Goal: Information Seeking & Learning: Learn about a topic

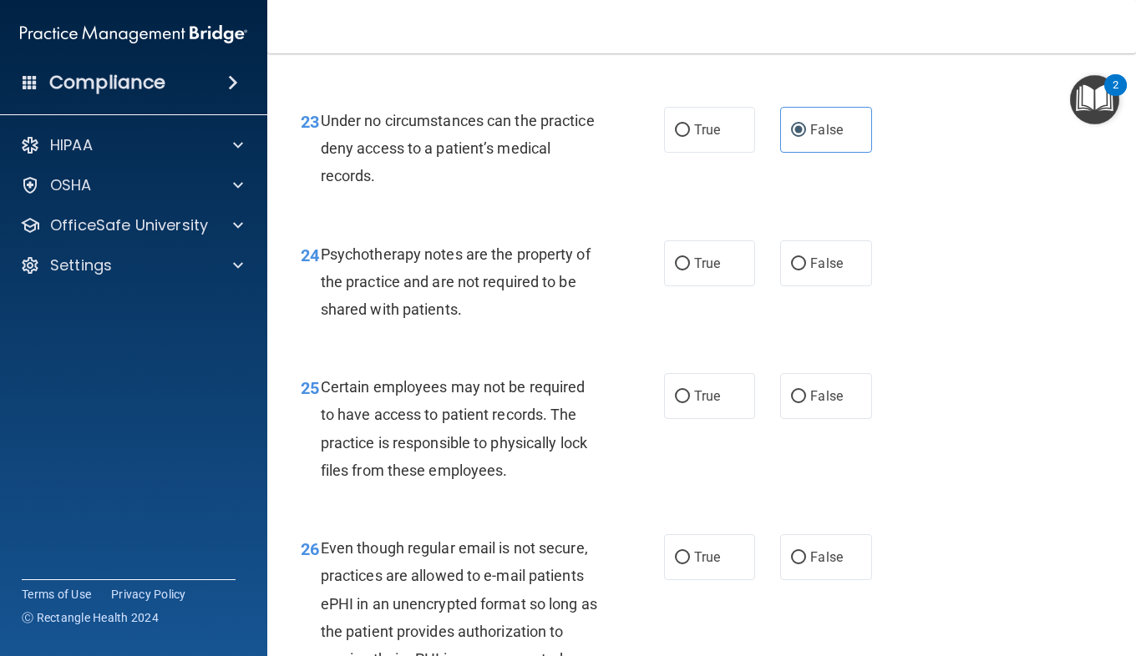
scroll to position [4008, 0]
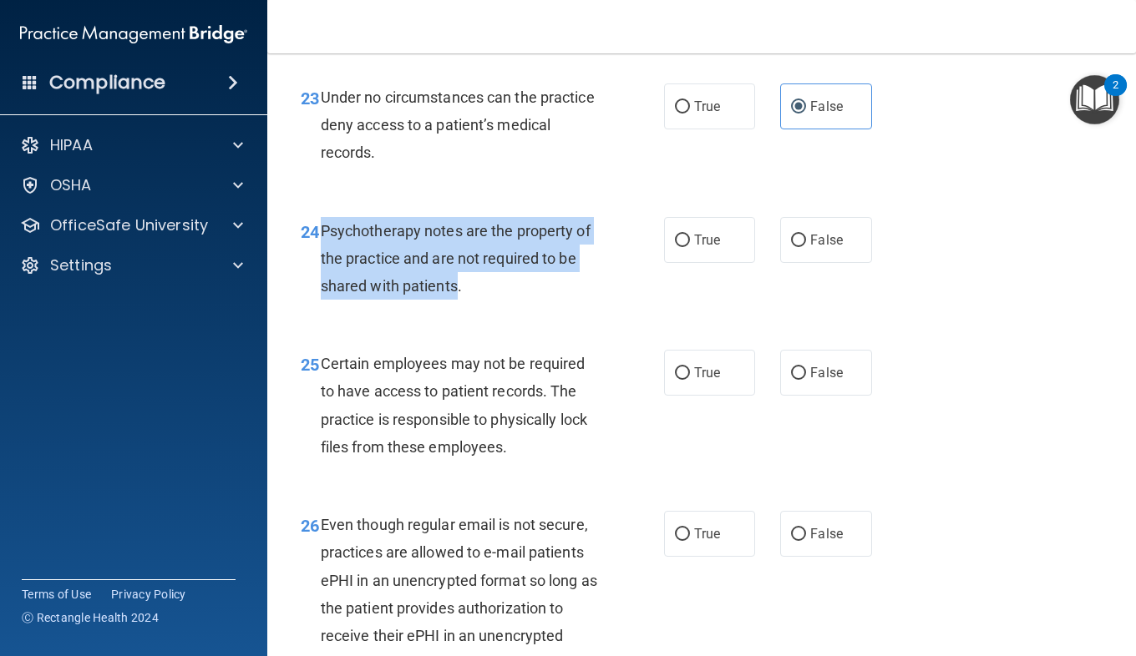
drag, startPoint x: 458, startPoint y: 374, endPoint x: 322, endPoint y: 313, distance: 149.9
click at [322, 295] on span "Psychotherapy notes are the property of the practice and are not required to be…" at bounding box center [456, 258] width 270 height 73
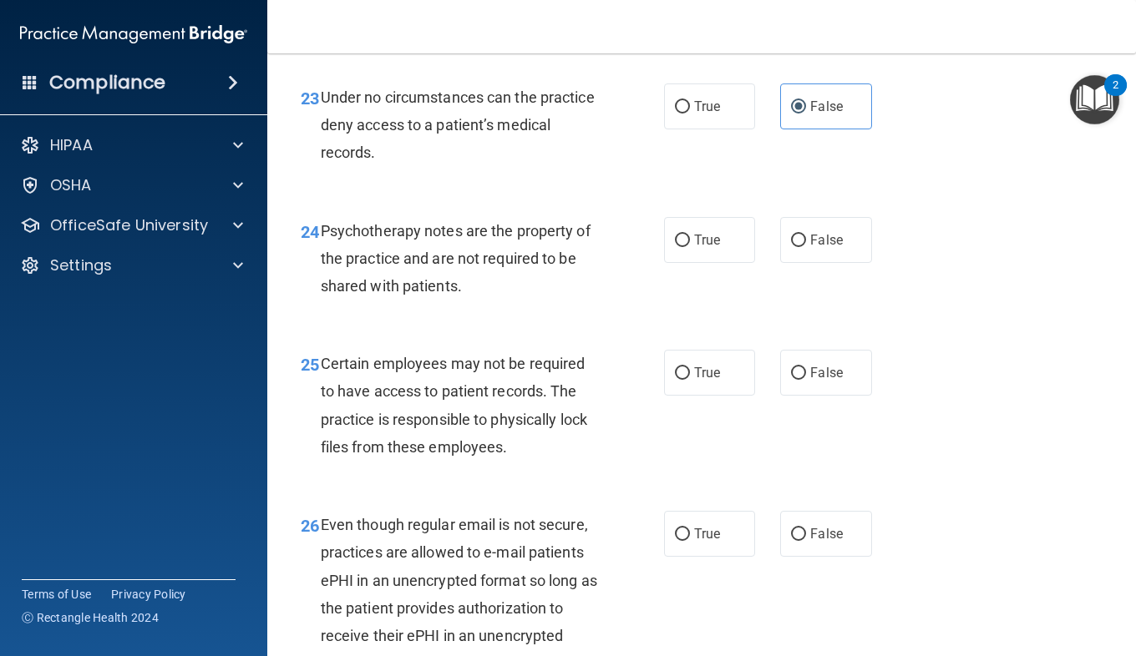
click at [771, 330] on div "24 Psychotherapy notes are the property of the practice and are not required to…" at bounding box center [701, 263] width 827 height 134
click at [692, 263] on label "True" at bounding box center [709, 240] width 91 height 46
click at [690, 247] on input "True" at bounding box center [682, 241] width 15 height 13
radio input "true"
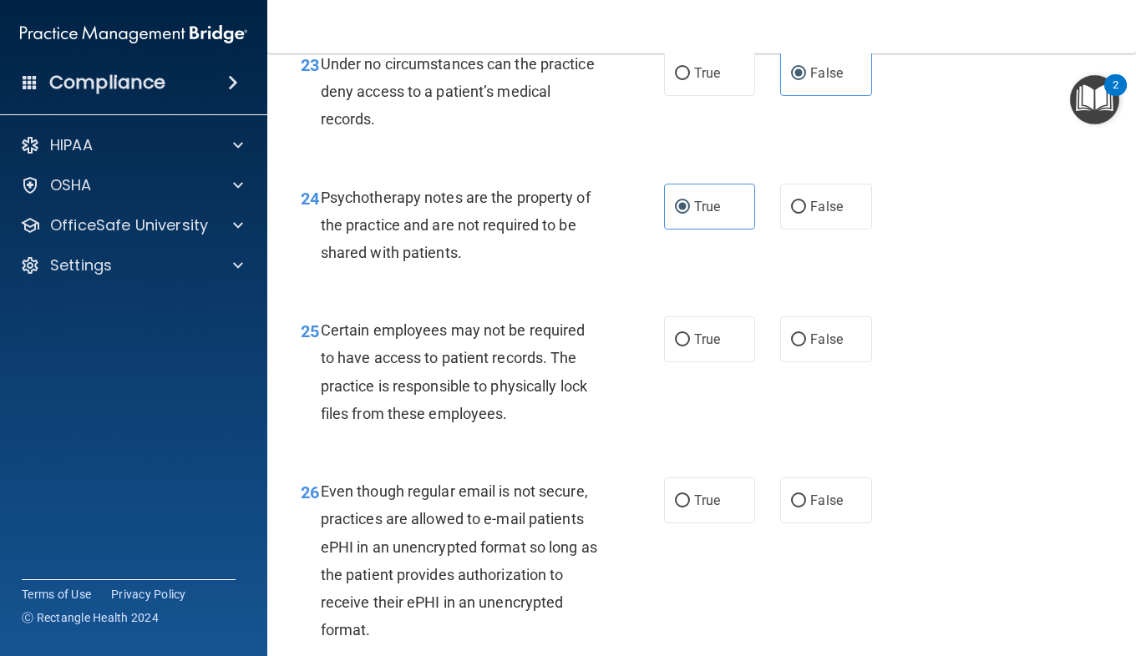
scroll to position [4059, 0]
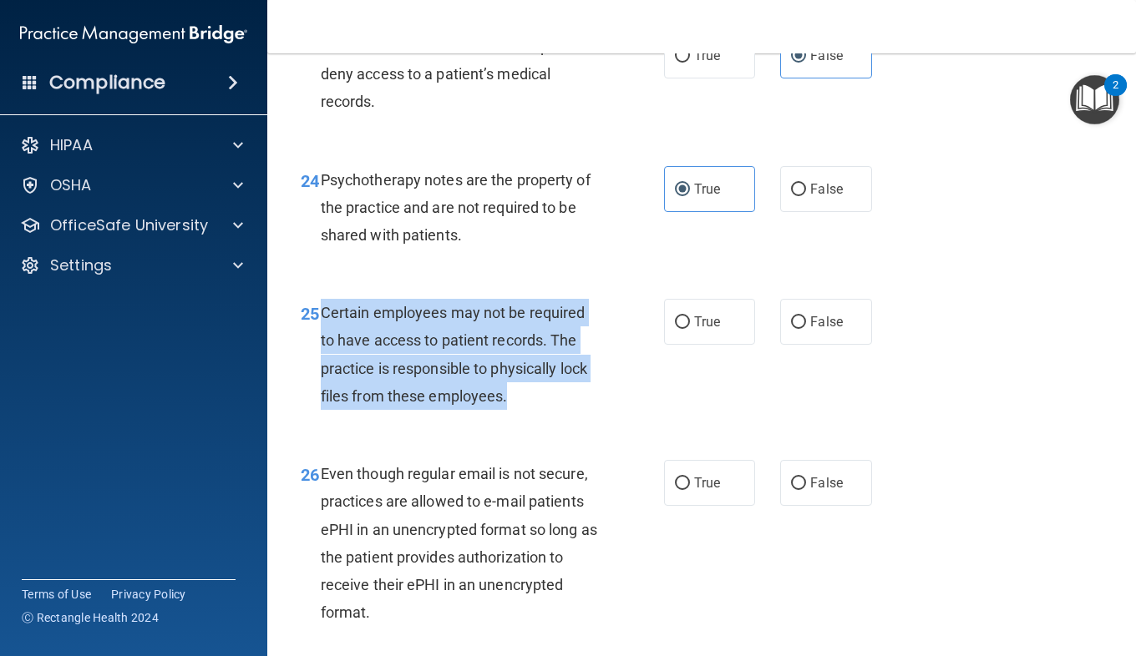
drag, startPoint x: 506, startPoint y: 484, endPoint x: 318, endPoint y: 397, distance: 207.3
click at [318, 397] on div "25 Certain employees may not be required to have access to patient records. The…" at bounding box center [482, 358] width 413 height 119
click at [660, 418] on div "25 Certain employees may not be required to have access to patient records. The…" at bounding box center [482, 358] width 413 height 119
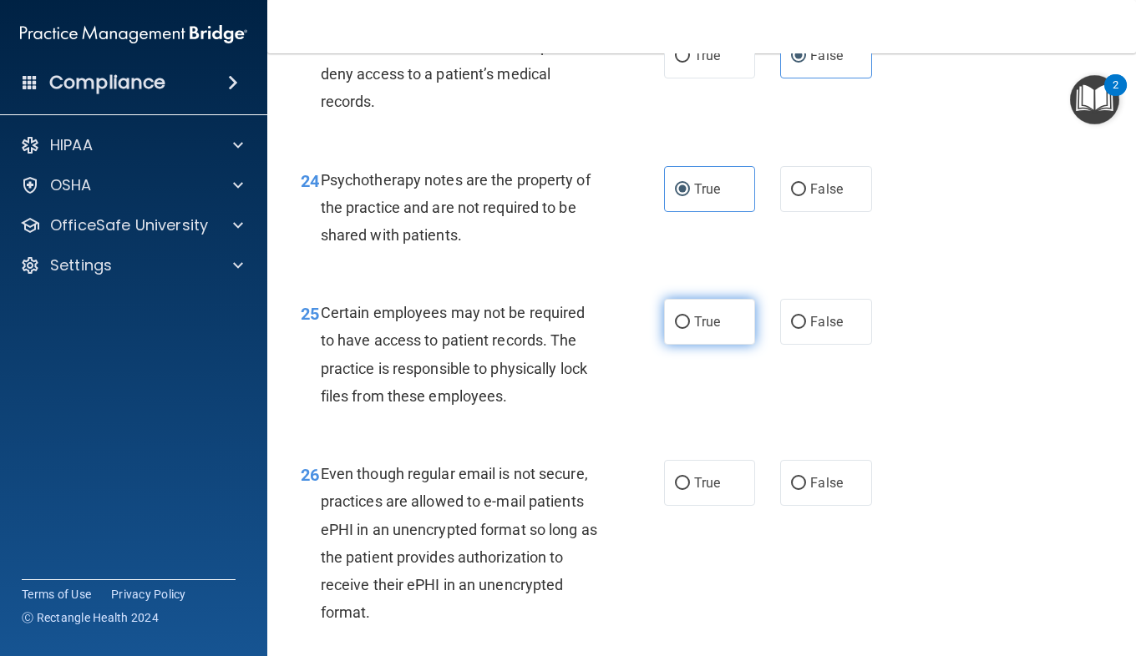
click at [687, 345] on label "True" at bounding box center [709, 322] width 91 height 46
click at [687, 329] on input "True" at bounding box center [682, 323] width 15 height 13
radio input "true"
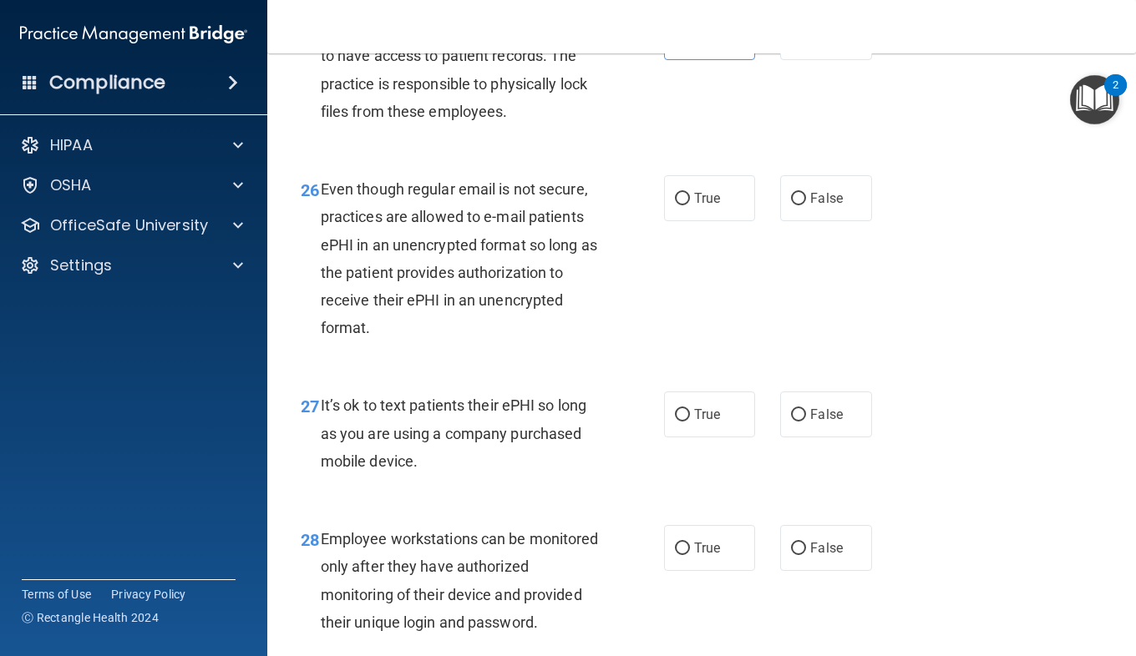
scroll to position [4347, 0]
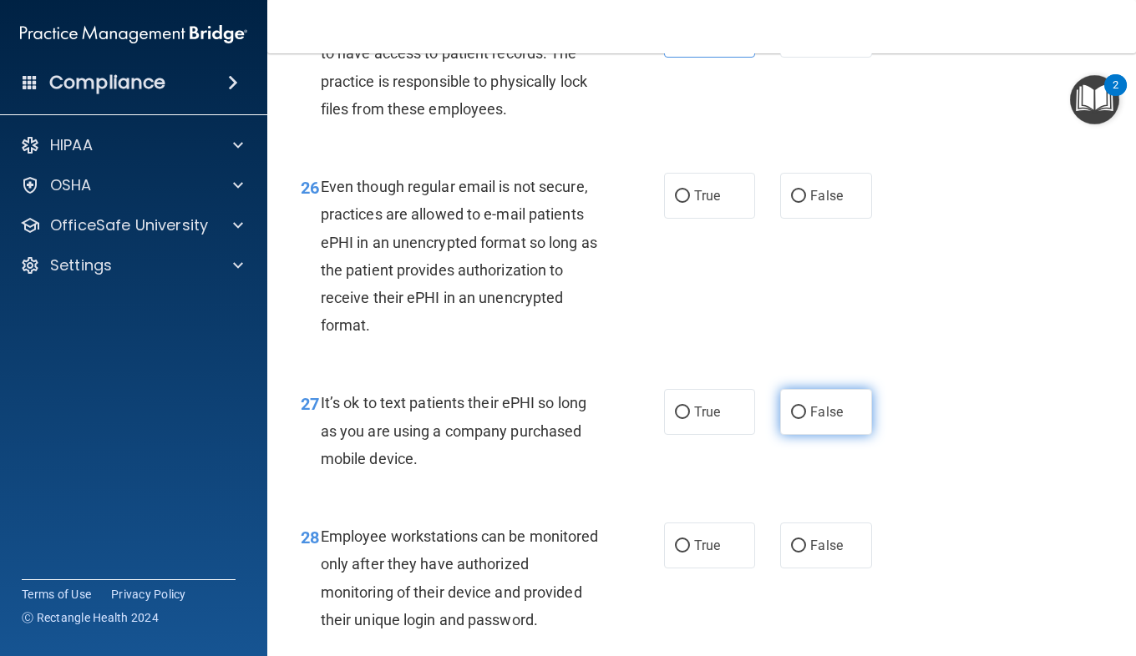
click at [790, 435] on label "False" at bounding box center [825, 412] width 91 height 46
click at [791, 419] on input "False" at bounding box center [798, 413] width 15 height 13
radio input "true"
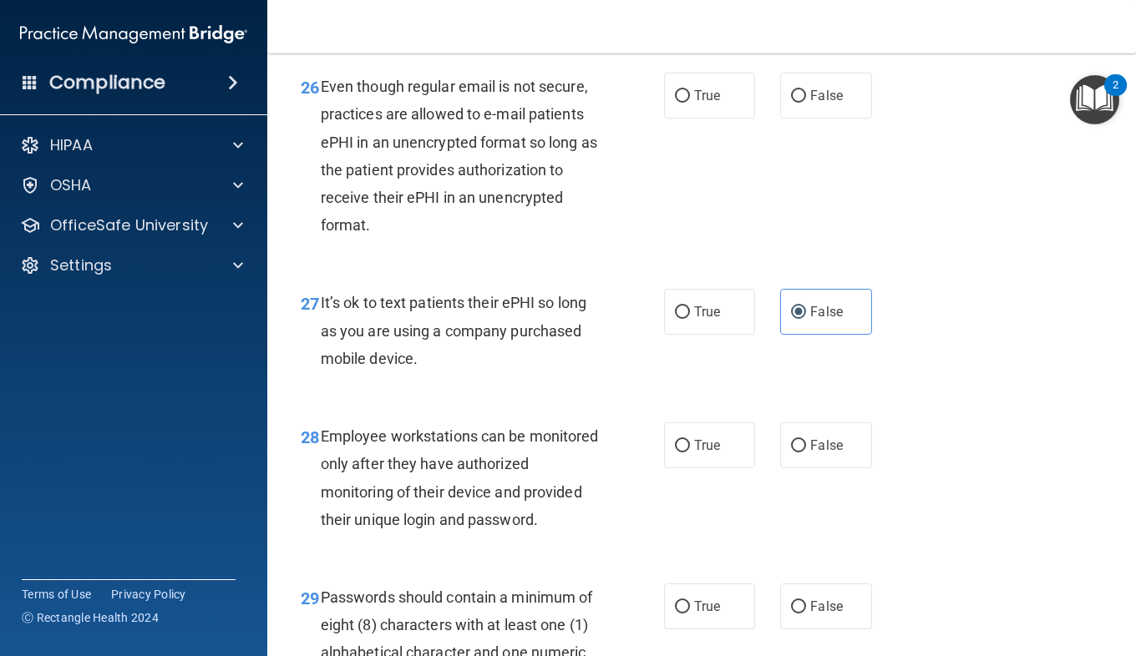
scroll to position [4461, 0]
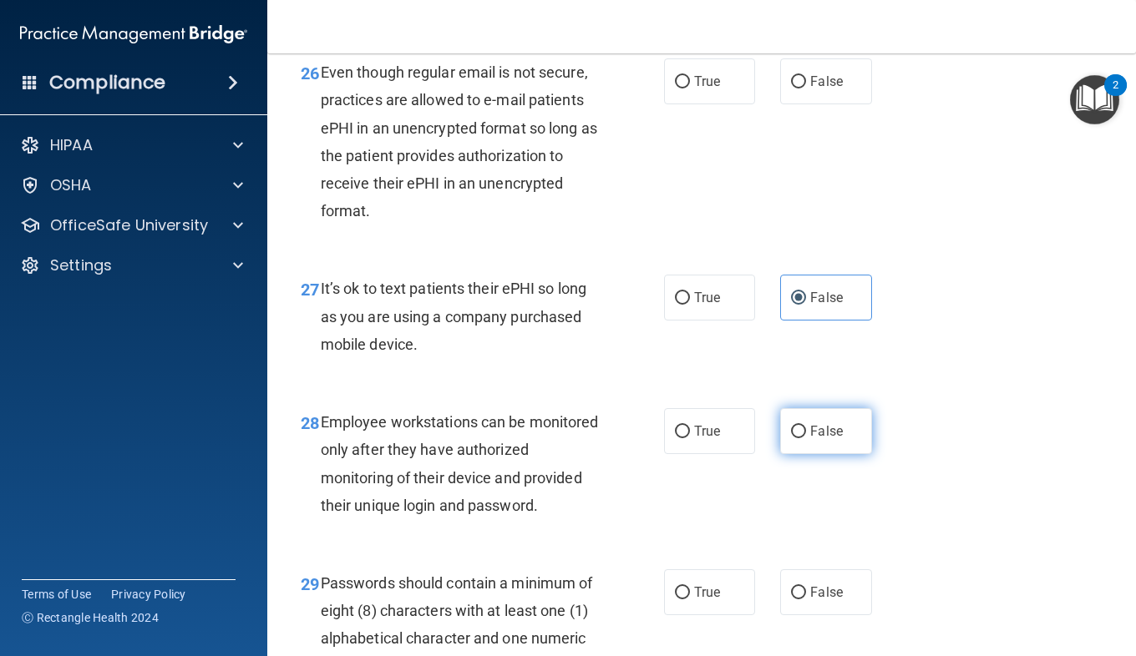
click at [783, 454] on label "False" at bounding box center [825, 431] width 91 height 46
click at [791, 438] on input "False" at bounding box center [798, 432] width 15 height 13
radio input "true"
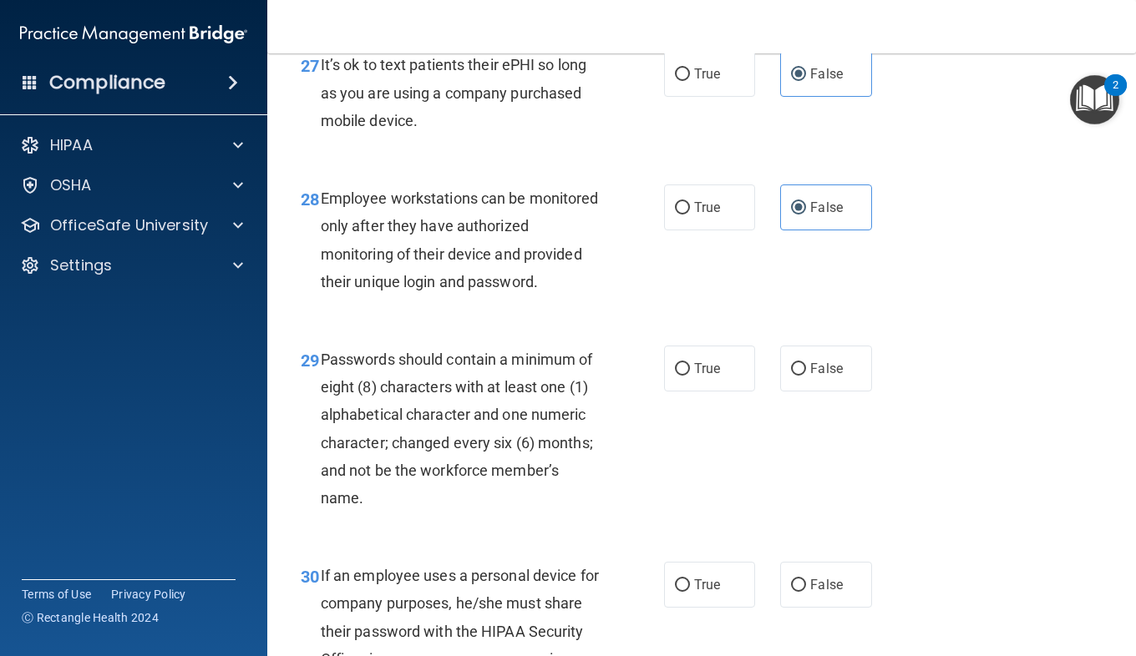
scroll to position [4690, 0]
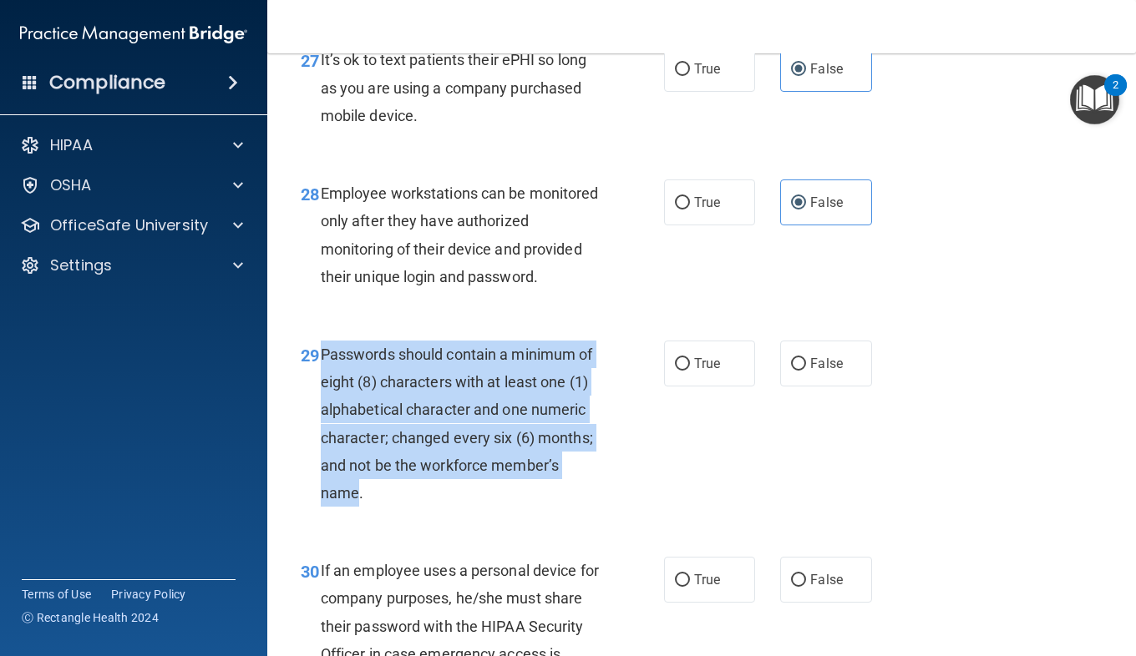
drag, startPoint x: 425, startPoint y: 602, endPoint x: 324, endPoint y: 464, distance: 170.9
click at [324, 464] on span "Passwords should contain a minimum of eight (8) characters with at least one (1…" at bounding box center [457, 424] width 272 height 156
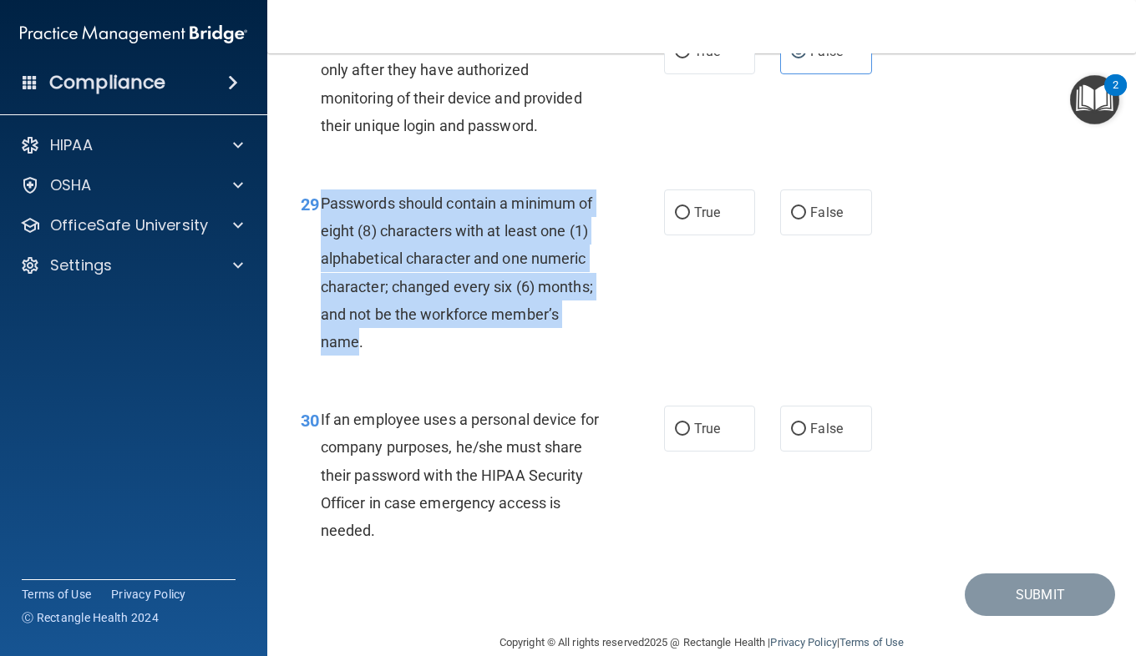
scroll to position [4842, 0]
click at [555, 350] on span "Passwords should contain a minimum of eight (8) characters with at least one (1…" at bounding box center [457, 272] width 272 height 156
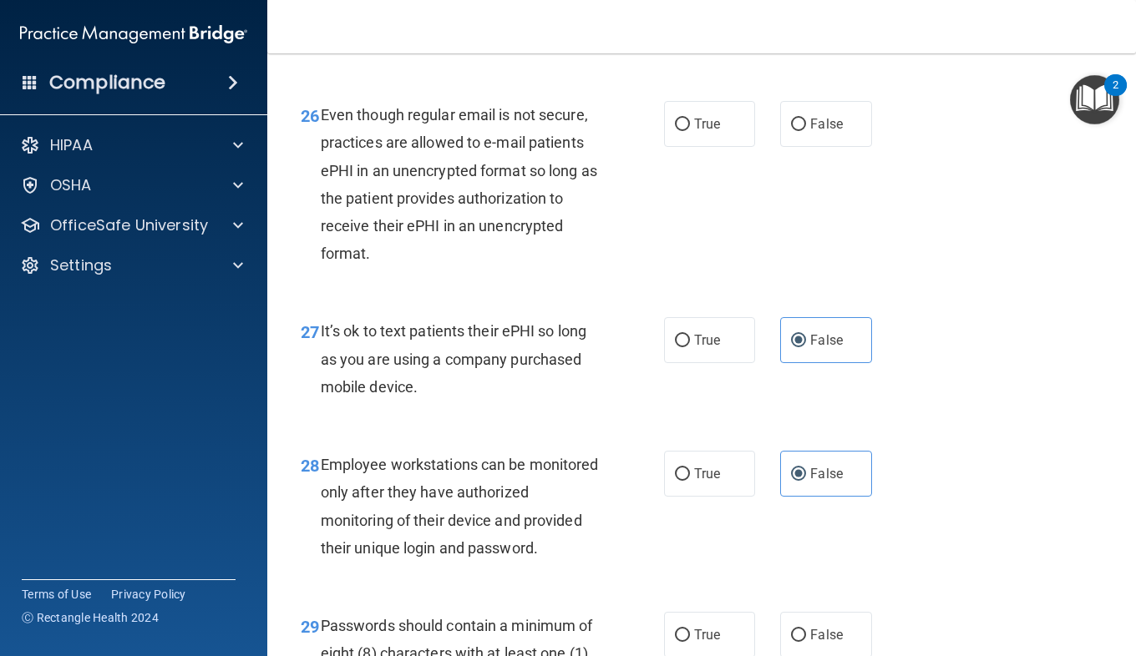
scroll to position [4418, 0]
click at [687, 148] on label "True" at bounding box center [709, 125] width 91 height 46
click at [687, 132] on input "True" at bounding box center [682, 125] width 15 height 13
radio input "true"
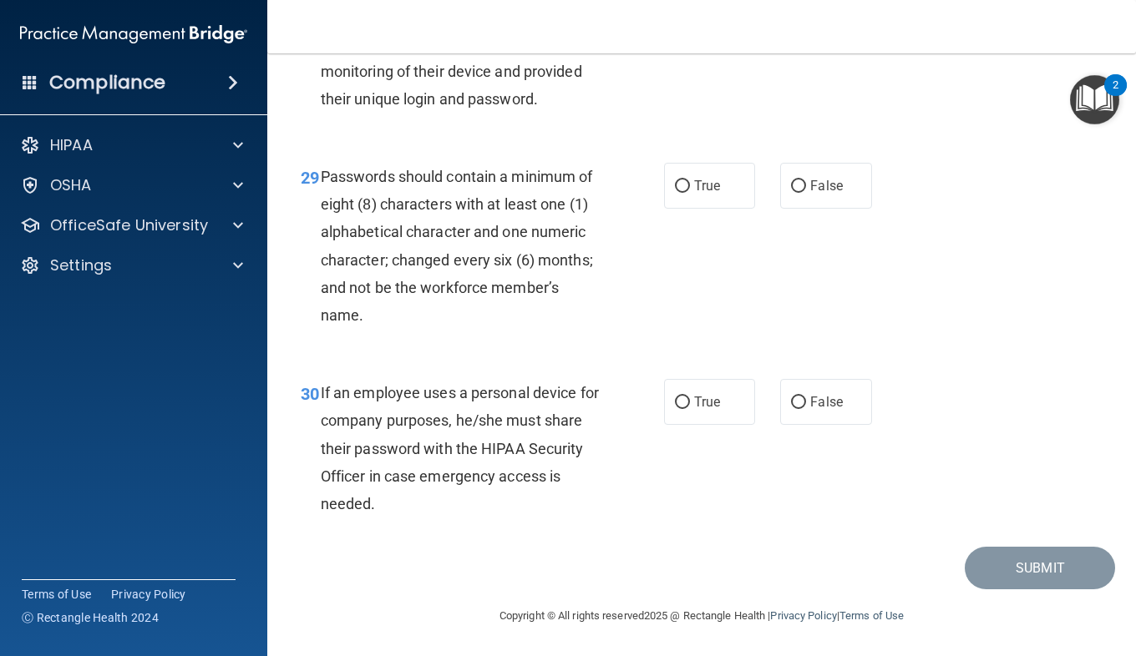
scroll to position [4959, 0]
click at [818, 410] on span "False" at bounding box center [826, 402] width 33 height 16
click at [806, 409] on input "False" at bounding box center [798, 403] width 15 height 13
radio input "true"
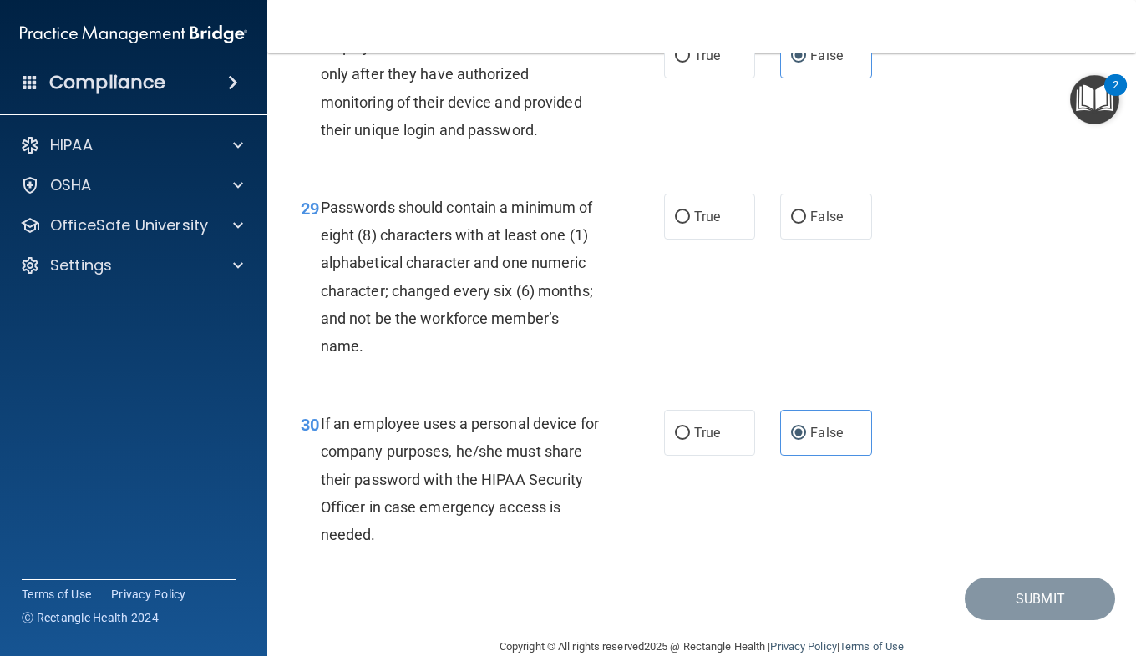
scroll to position [4833, 0]
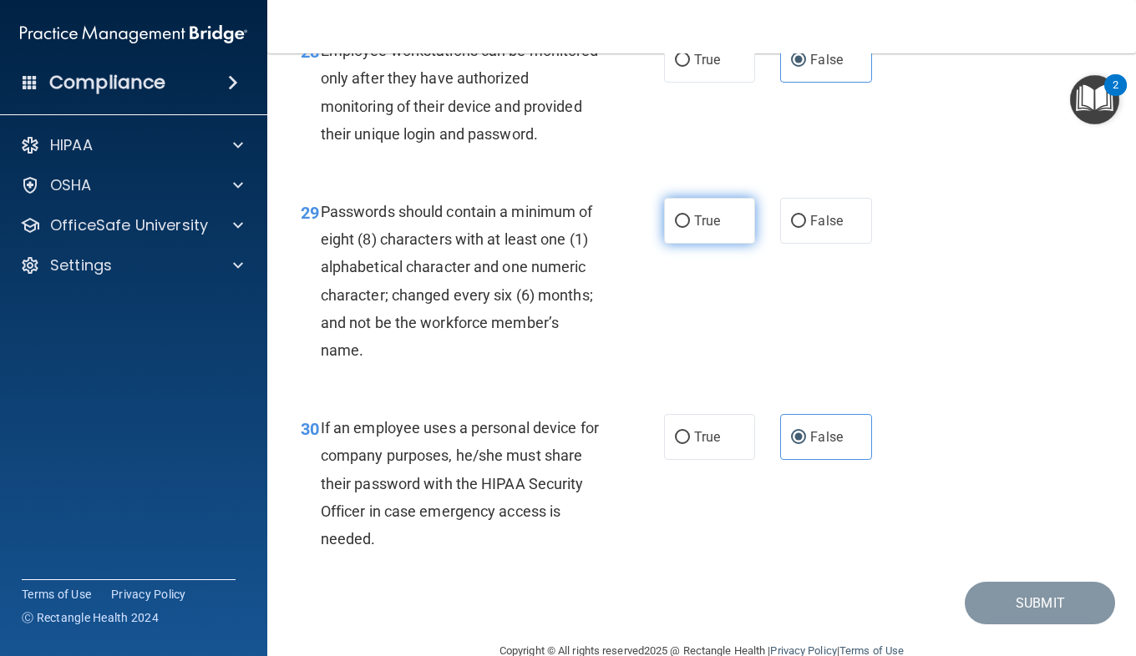
click at [699, 244] on label "True" at bounding box center [709, 221] width 91 height 46
click at [690, 228] on input "True" at bounding box center [682, 221] width 15 height 13
radio input "true"
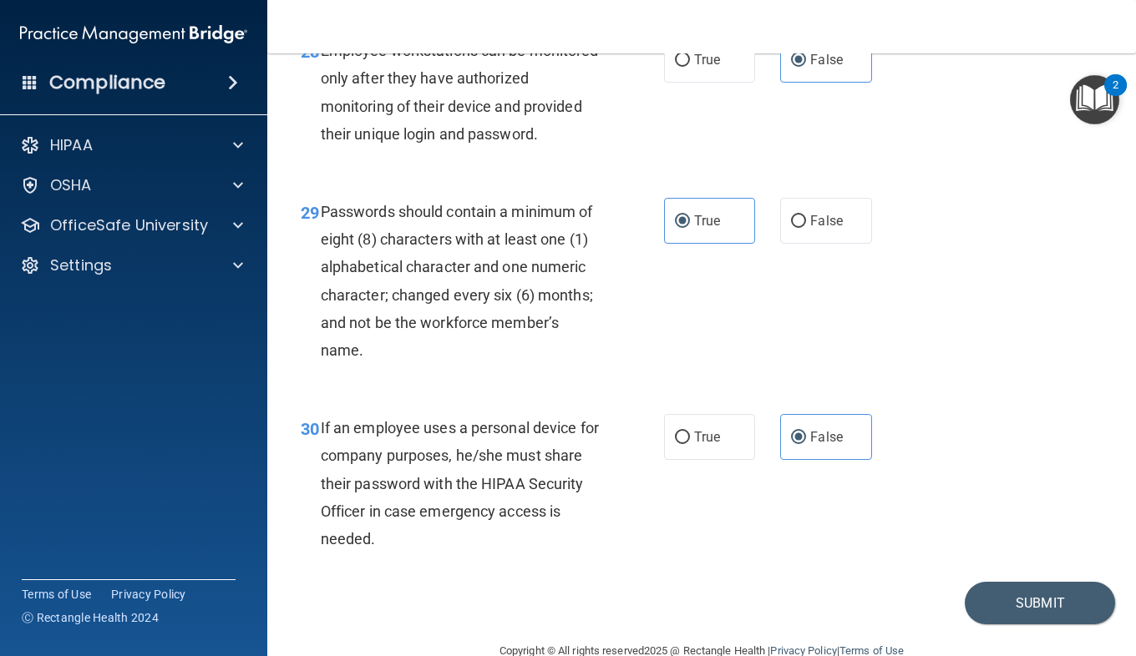
scroll to position [4980, 0]
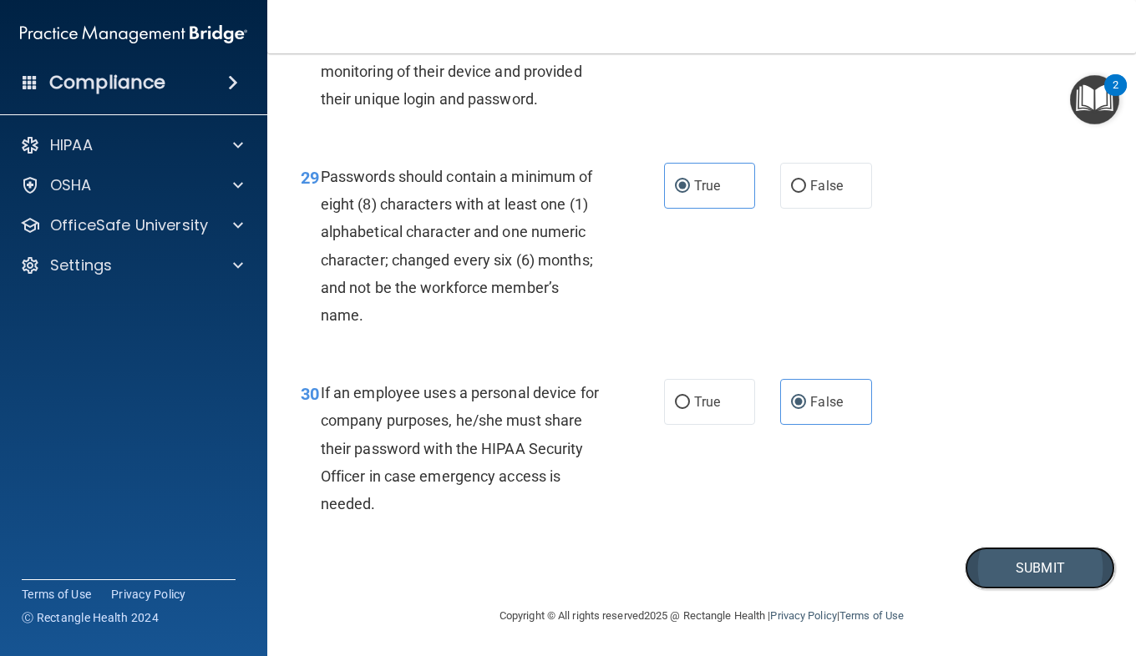
click at [1054, 565] on button "Submit" at bounding box center [1040, 568] width 150 height 43
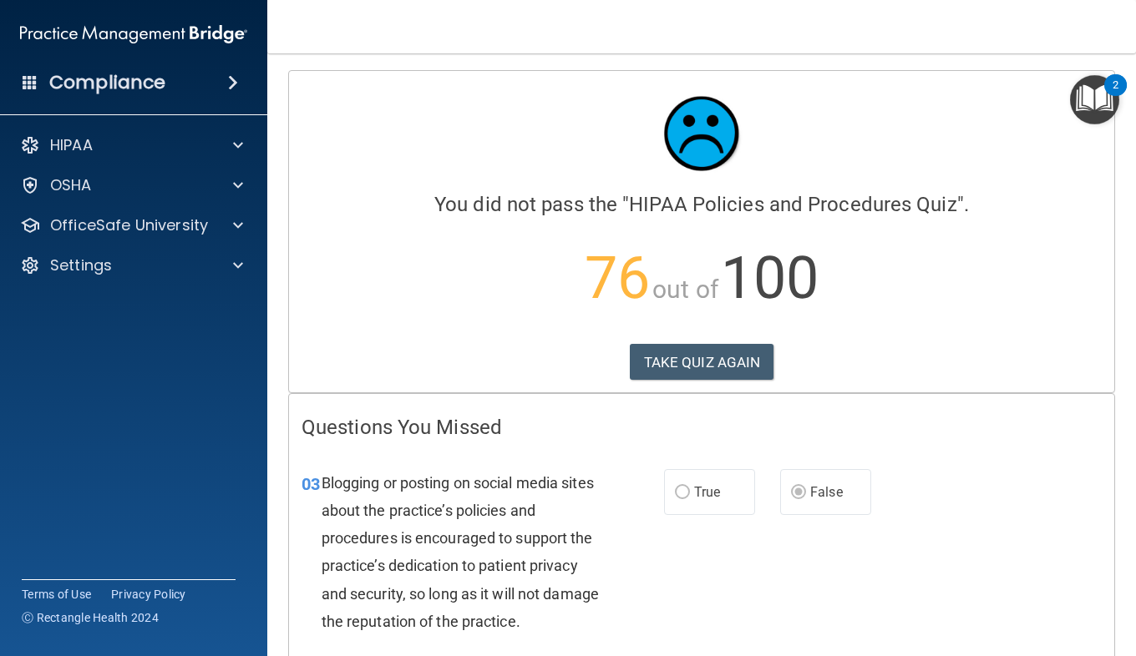
drag, startPoint x: 701, startPoint y: 357, endPoint x: 828, endPoint y: 415, distance: 139.7
drag, startPoint x: 732, startPoint y: 367, endPoint x: 953, endPoint y: 479, distance: 248.0
click at [953, 479] on div "03 Blogging or posting on social media sites about the practice’s policies and …" at bounding box center [701, 556] width 825 height 216
click at [694, 346] on button "TAKE QUIZ AGAIN" at bounding box center [702, 362] width 144 height 37
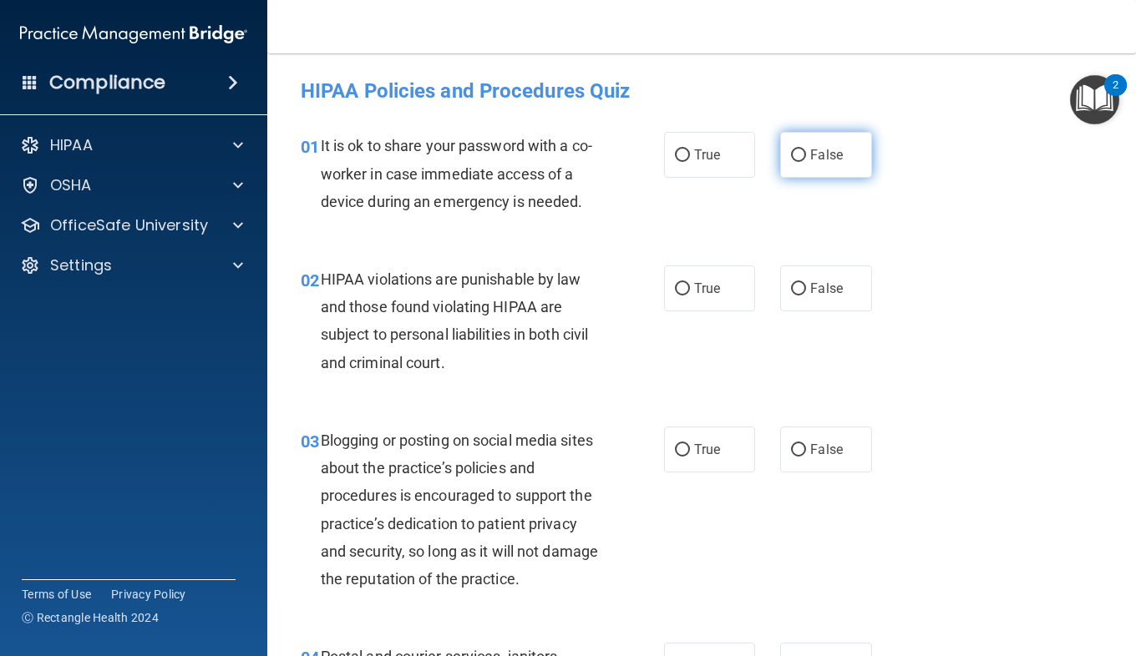
click at [800, 170] on label "False" at bounding box center [825, 155] width 91 height 46
click at [800, 162] on input "False" at bounding box center [798, 155] width 15 height 13
radio input "true"
click at [694, 286] on span "True" at bounding box center [707, 289] width 26 height 16
click at [690, 286] on input "True" at bounding box center [682, 289] width 15 height 13
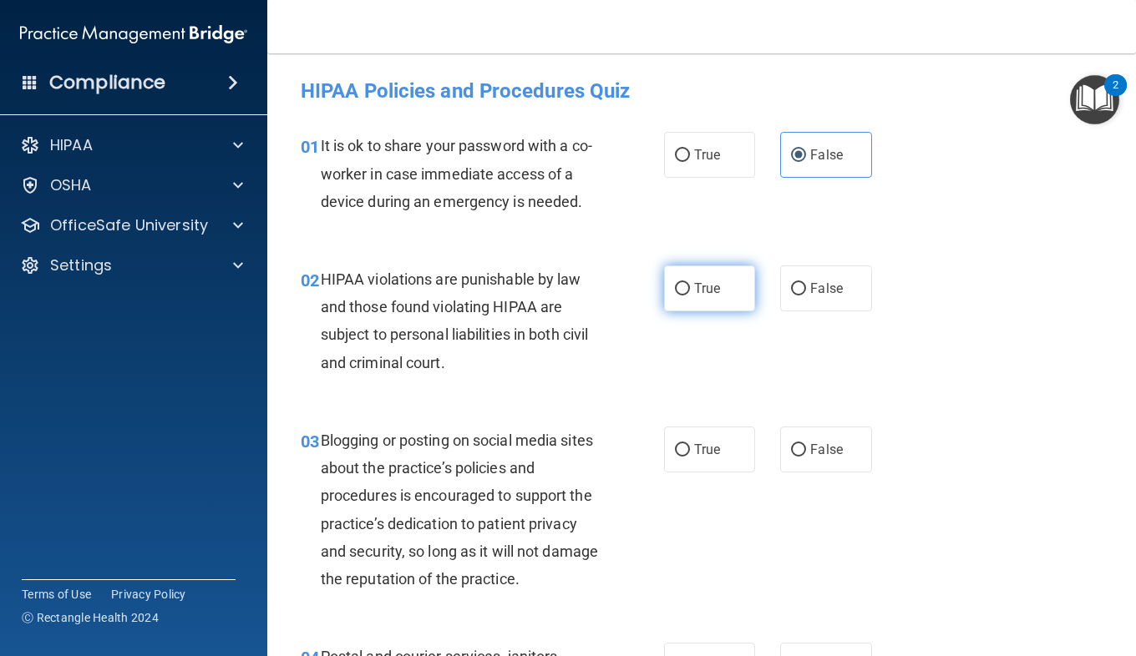
radio input "true"
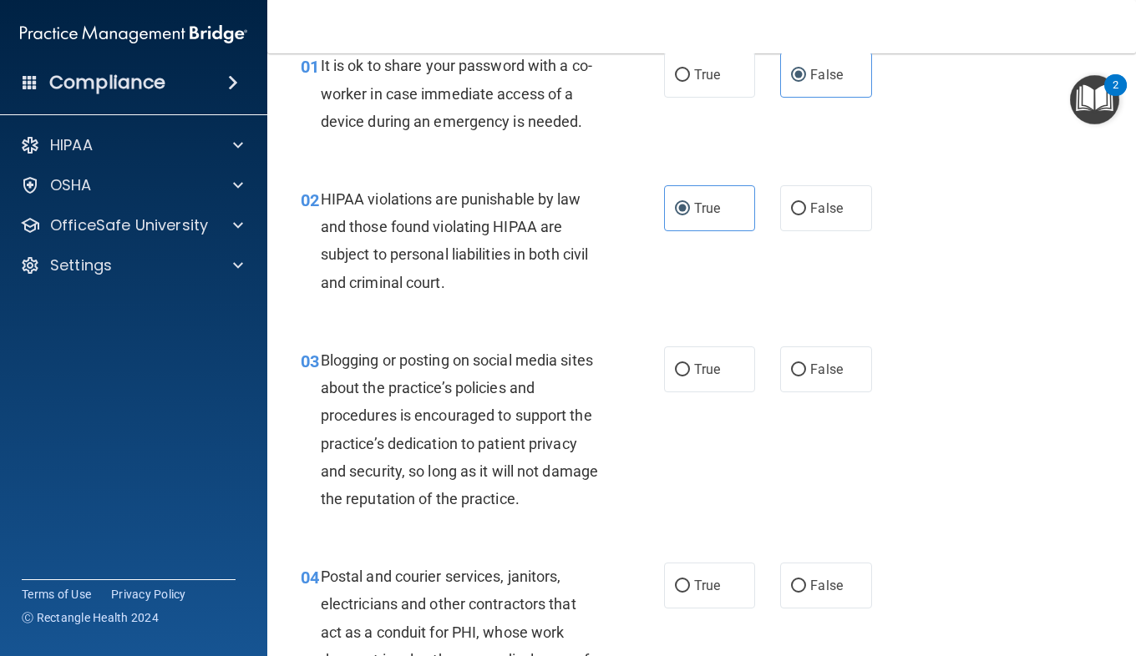
scroll to position [114, 0]
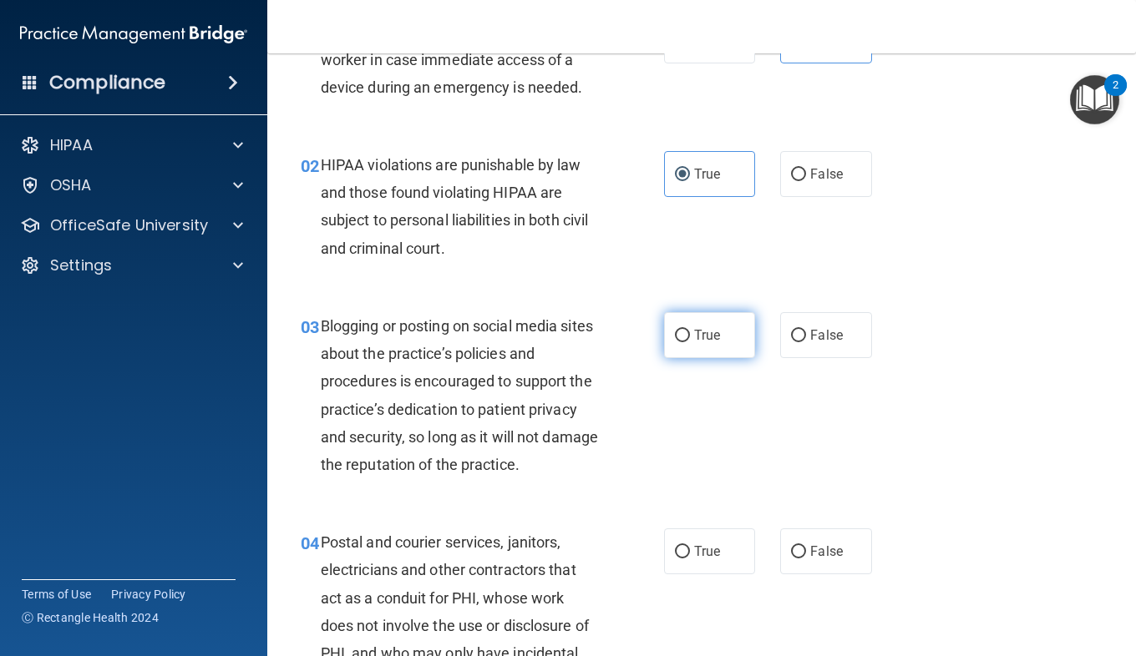
click at [675, 337] on input "True" at bounding box center [682, 336] width 15 height 13
radio input "true"
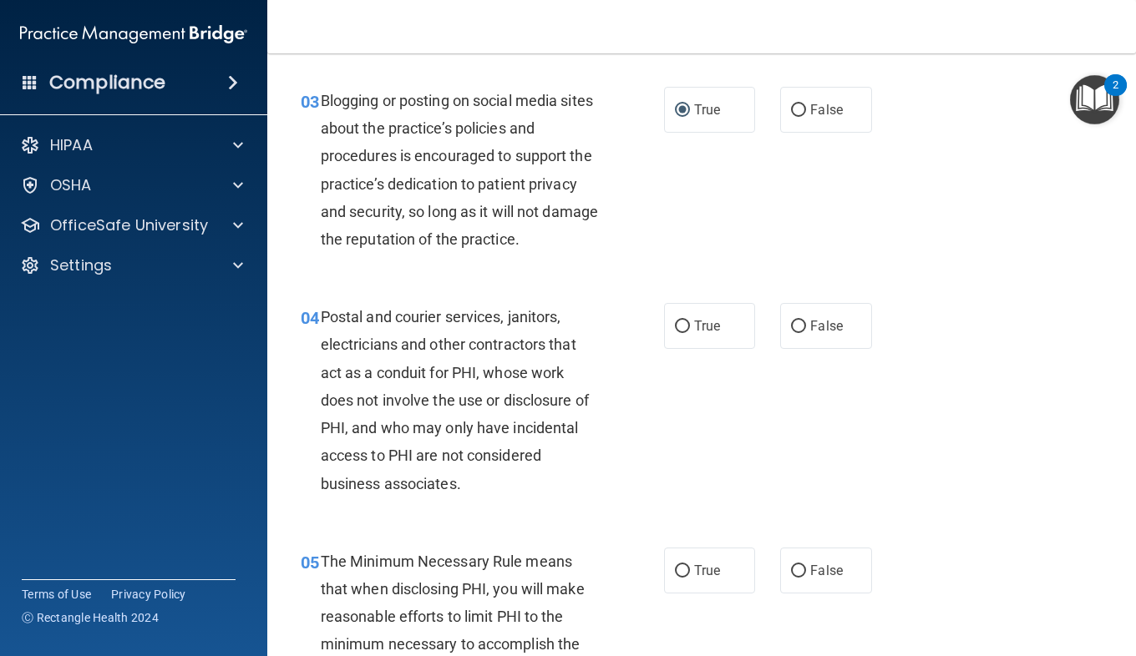
scroll to position [354, 0]
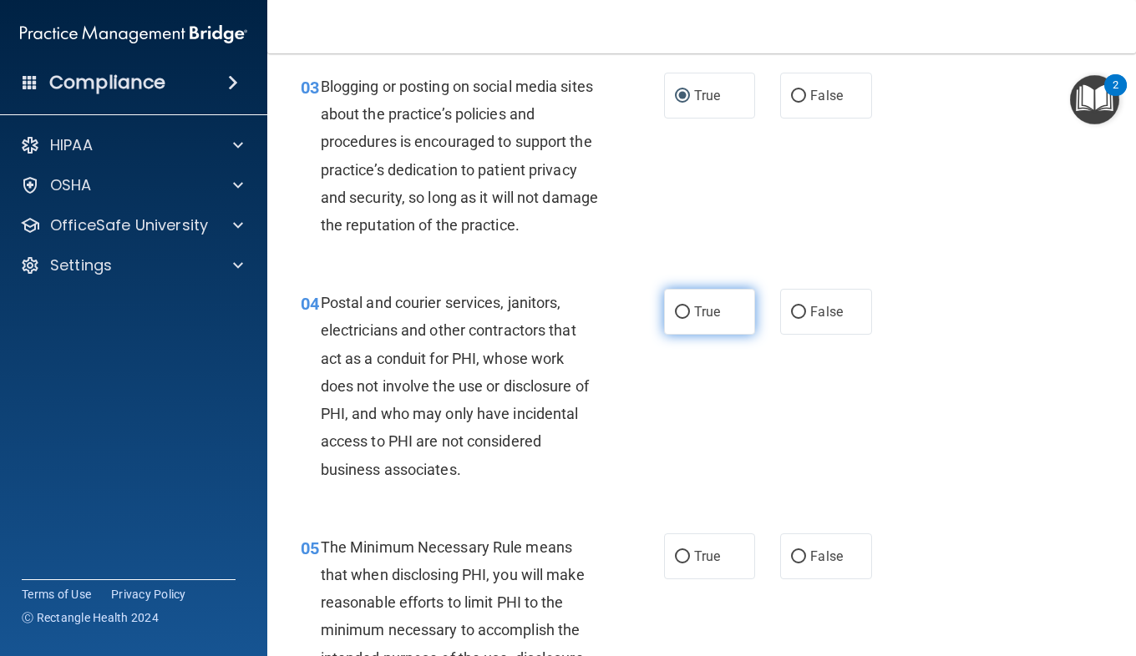
click at [719, 311] on label "True" at bounding box center [709, 312] width 91 height 46
click at [690, 311] on input "True" at bounding box center [682, 312] width 15 height 13
radio input "true"
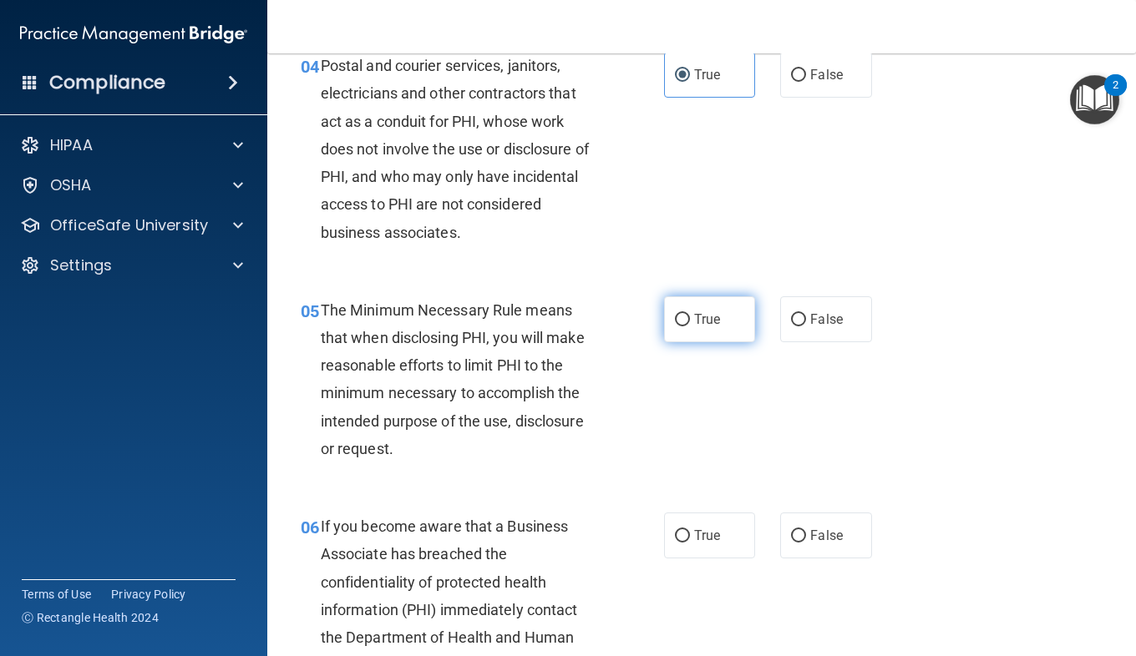
scroll to position [592, 0]
click at [694, 315] on span "True" at bounding box center [707, 319] width 26 height 16
click at [690, 315] on input "True" at bounding box center [682, 319] width 15 height 13
radio input "true"
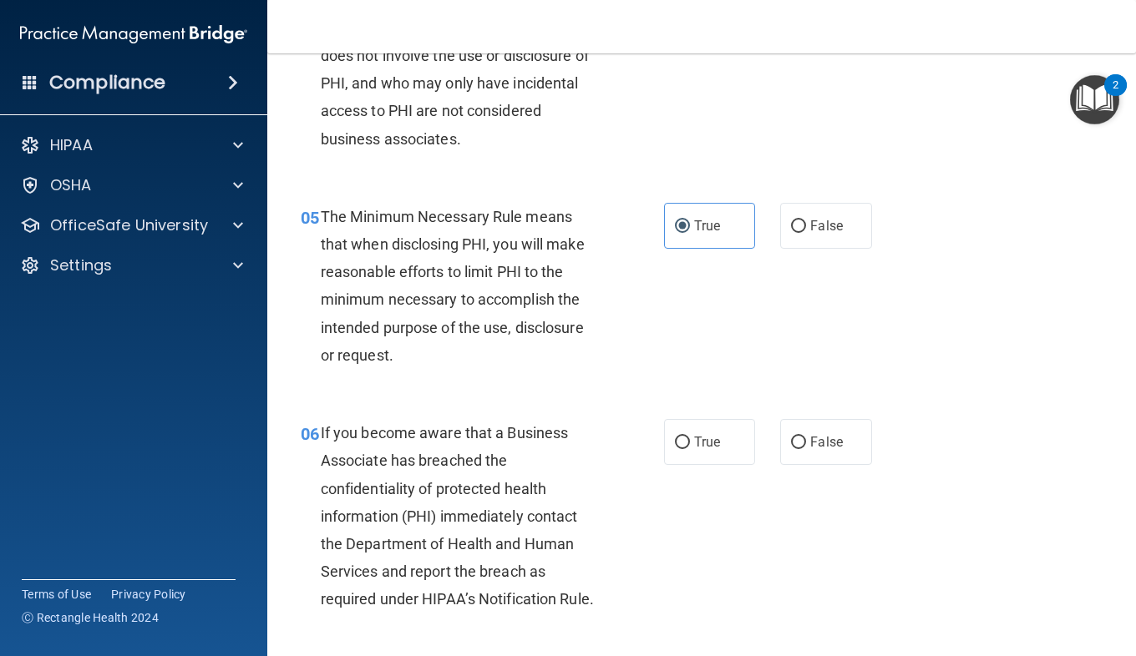
scroll to position [686, 0]
click at [686, 450] on label "True" at bounding box center [709, 441] width 91 height 46
click at [686, 448] on input "True" at bounding box center [682, 442] width 15 height 13
radio input "true"
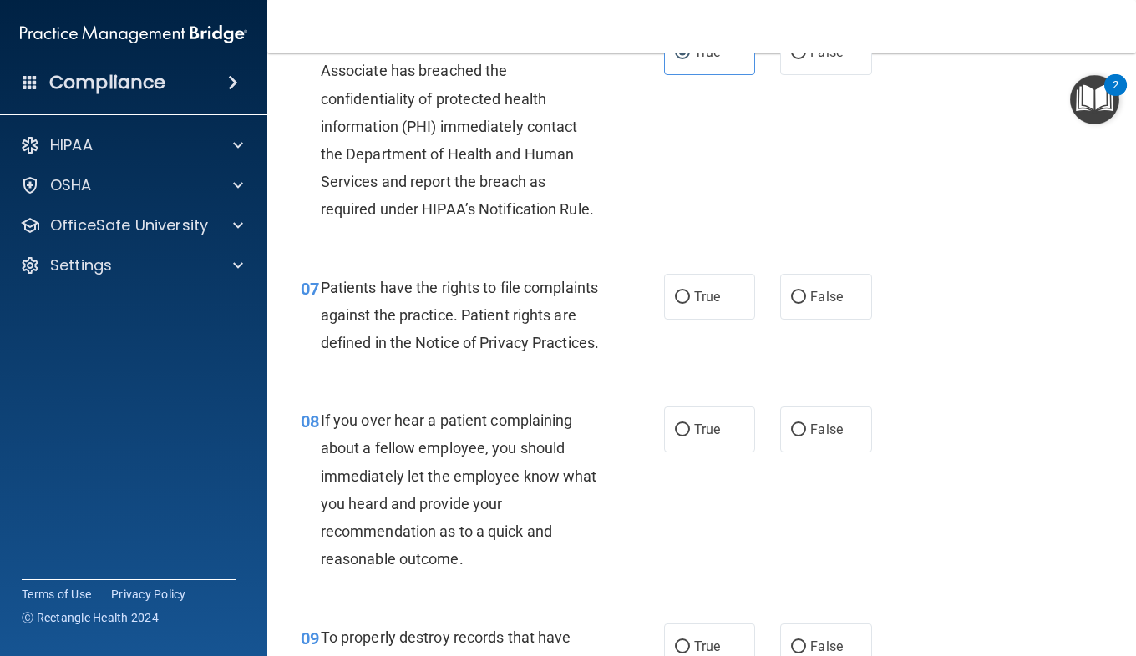
scroll to position [1076, 0]
click at [714, 307] on label "True" at bounding box center [709, 296] width 91 height 46
click at [690, 303] on input "True" at bounding box center [682, 297] width 15 height 13
radio input "true"
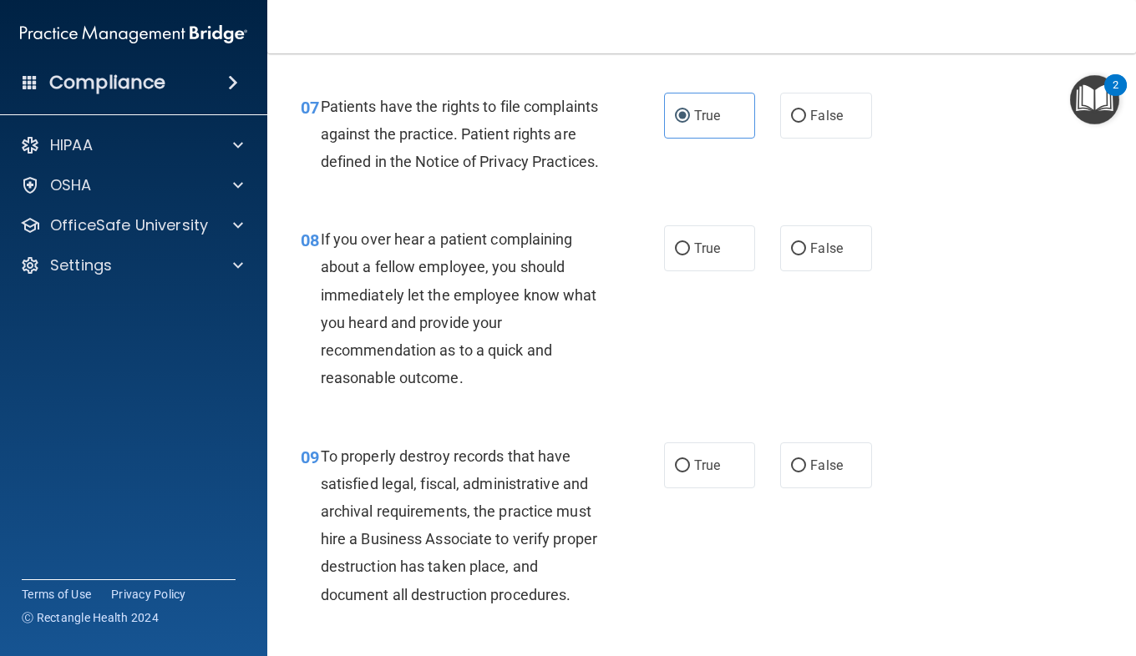
scroll to position [1257, 0]
click at [819, 256] on span "False" at bounding box center [826, 248] width 33 height 16
click at [806, 255] on input "False" at bounding box center [798, 248] width 15 height 13
radio input "true"
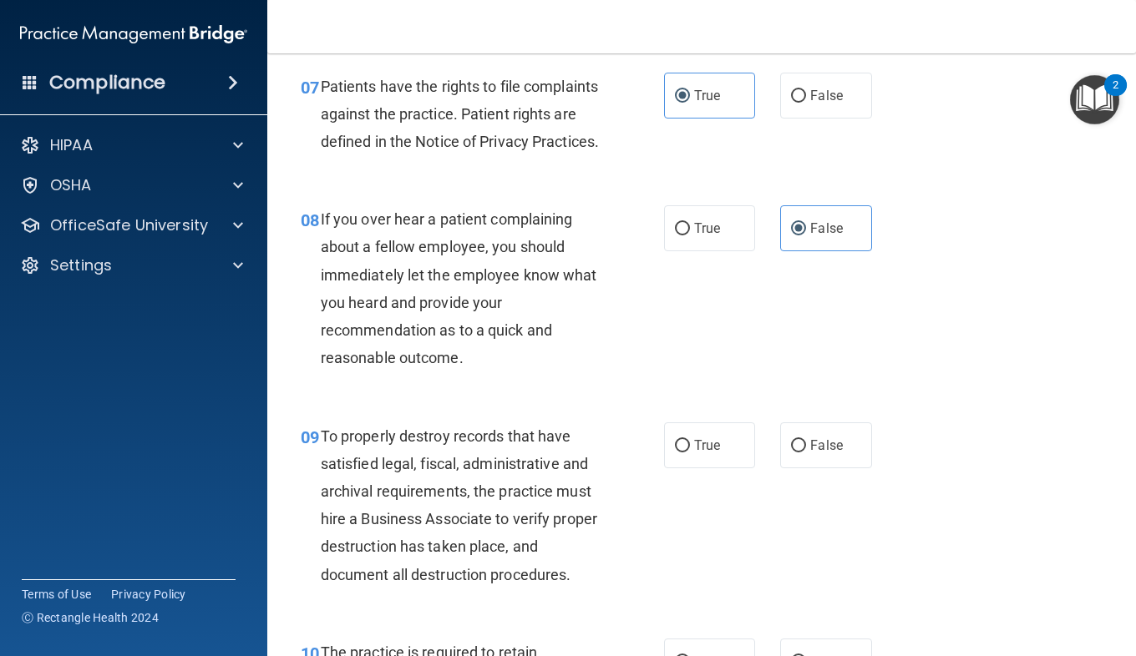
scroll to position [1279, 0]
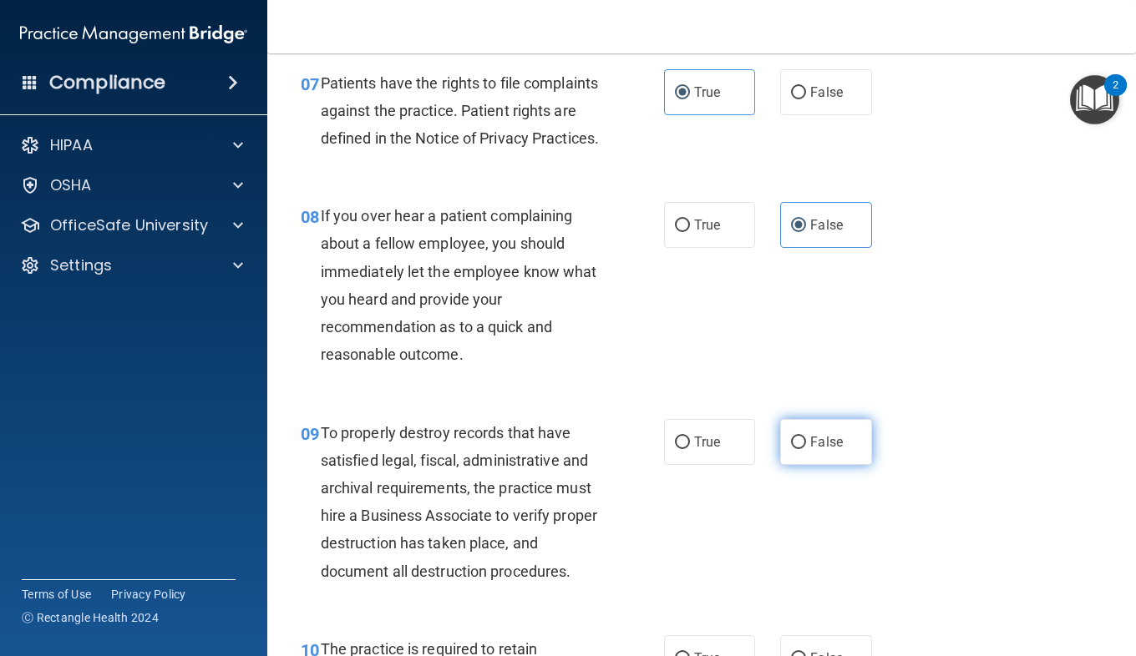
click at [823, 465] on label "False" at bounding box center [825, 442] width 91 height 46
click at [806, 449] on input "False" at bounding box center [798, 443] width 15 height 13
radio input "true"
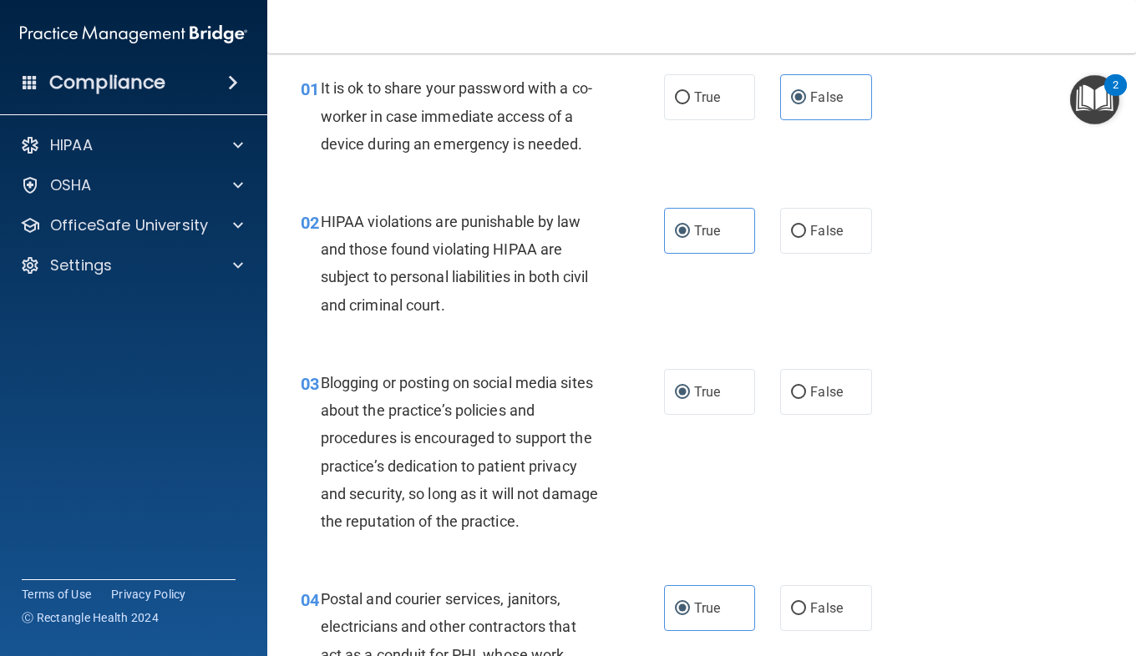
scroll to position [57, 0]
click at [810, 398] on span "False" at bounding box center [826, 393] width 33 height 16
click at [803, 398] on input "False" at bounding box center [798, 393] width 15 height 13
radio input "true"
radio input "false"
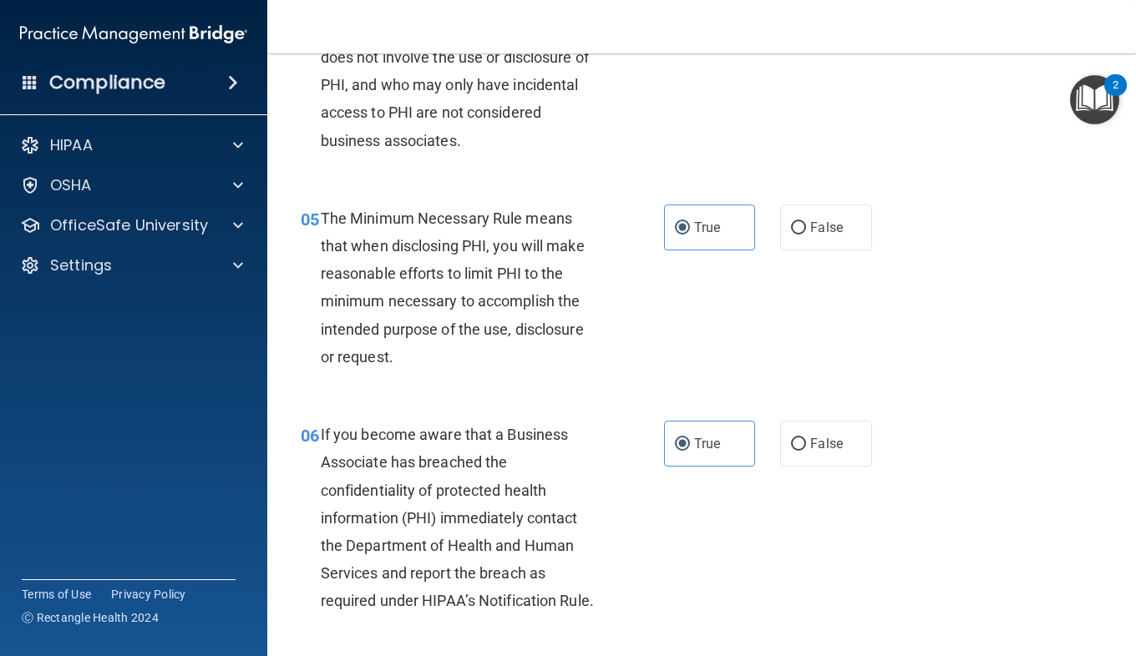
scroll to position [685, 0]
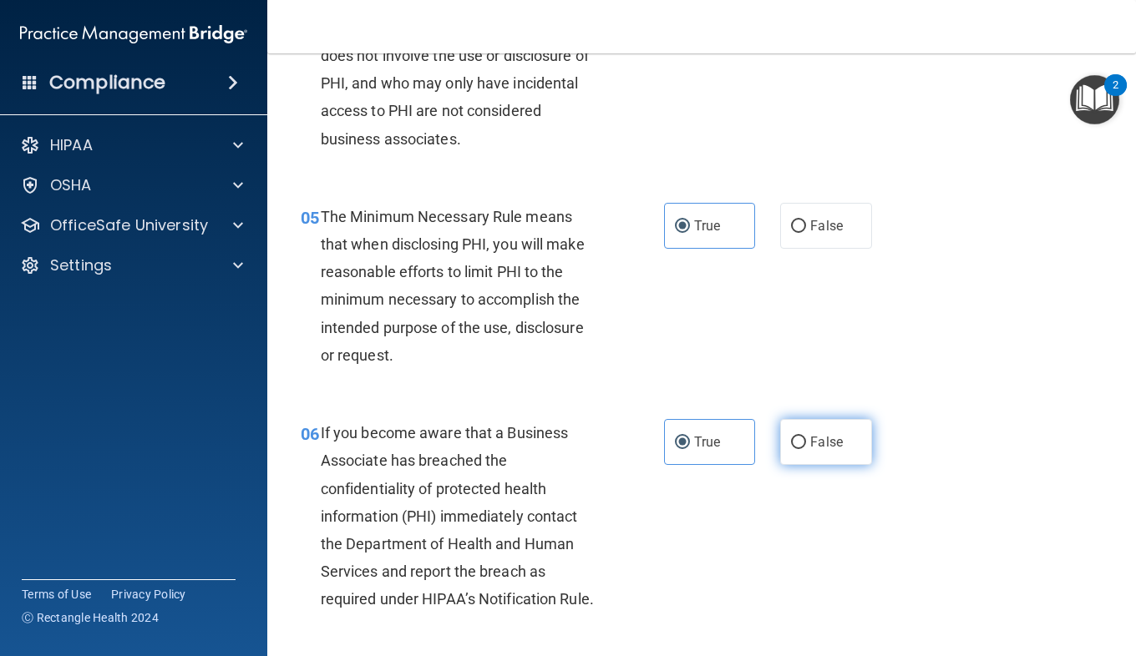
click at [780, 431] on label "False" at bounding box center [825, 442] width 91 height 46
click at [791, 437] on input "False" at bounding box center [798, 443] width 15 height 13
radio input "true"
radio input "false"
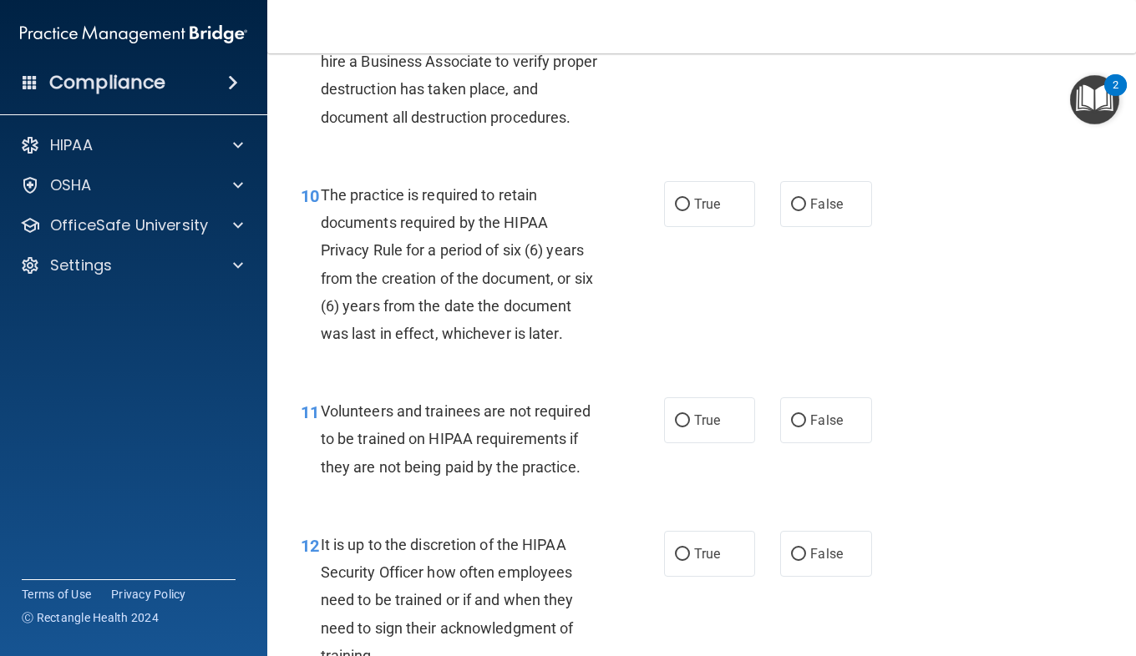
scroll to position [1750, 0]
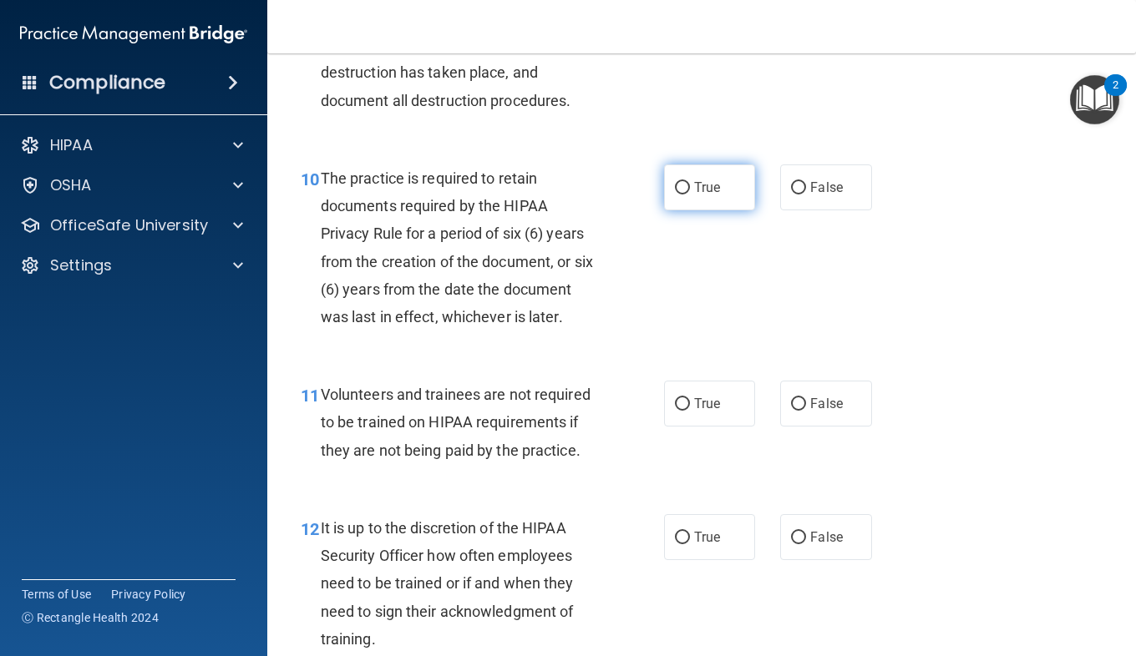
click at [675, 195] on input "True" at bounding box center [682, 188] width 15 height 13
radio input "true"
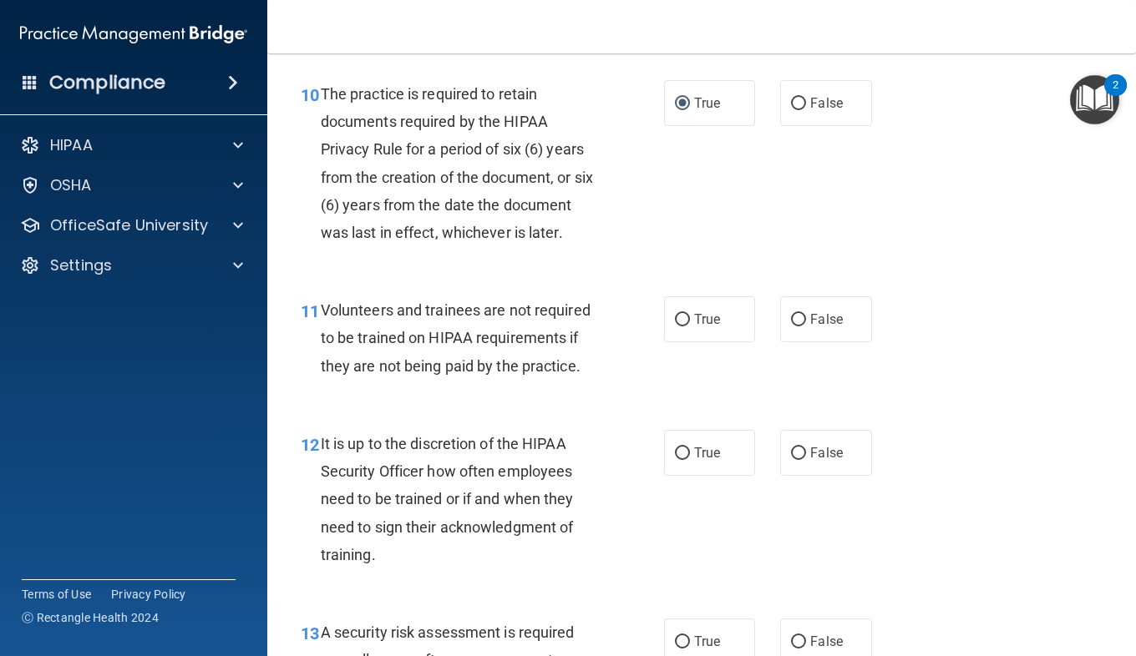
scroll to position [1857, 0]
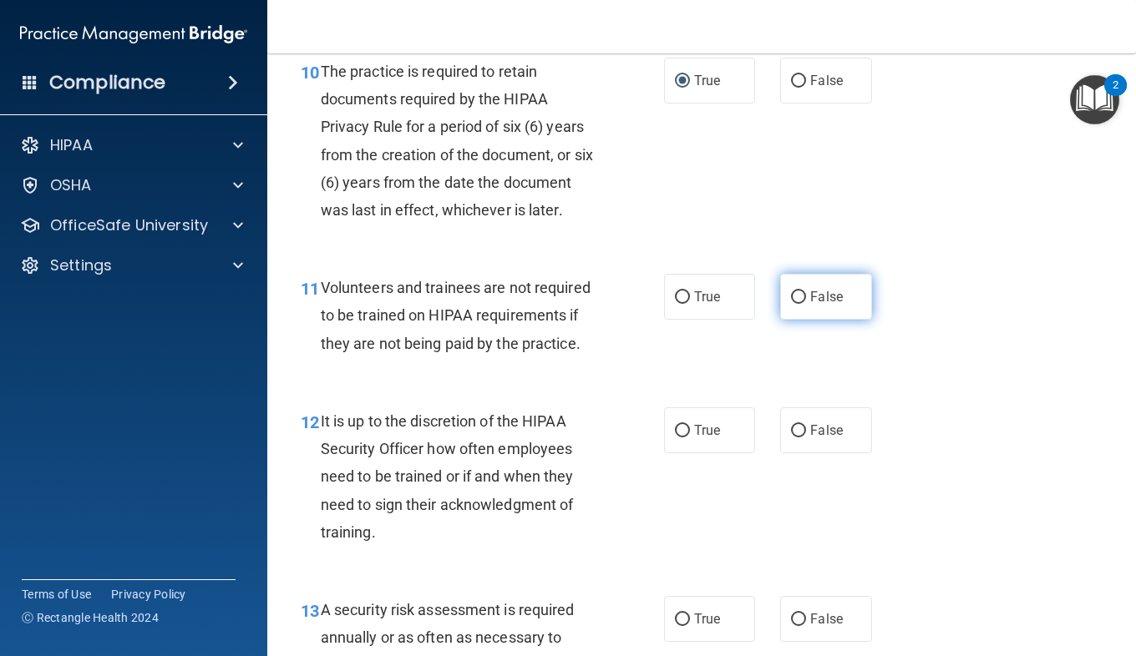
click at [813, 305] on span "False" at bounding box center [826, 297] width 33 height 16
click at [806, 304] on input "False" at bounding box center [798, 297] width 15 height 13
radio input "true"
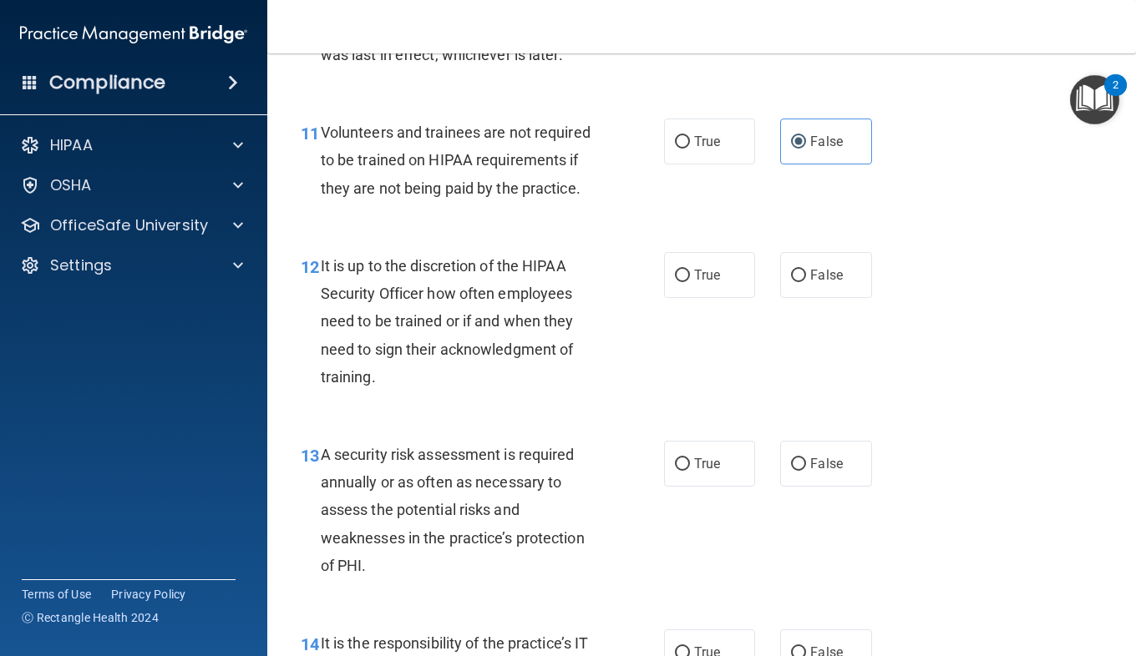
scroll to position [2016, 0]
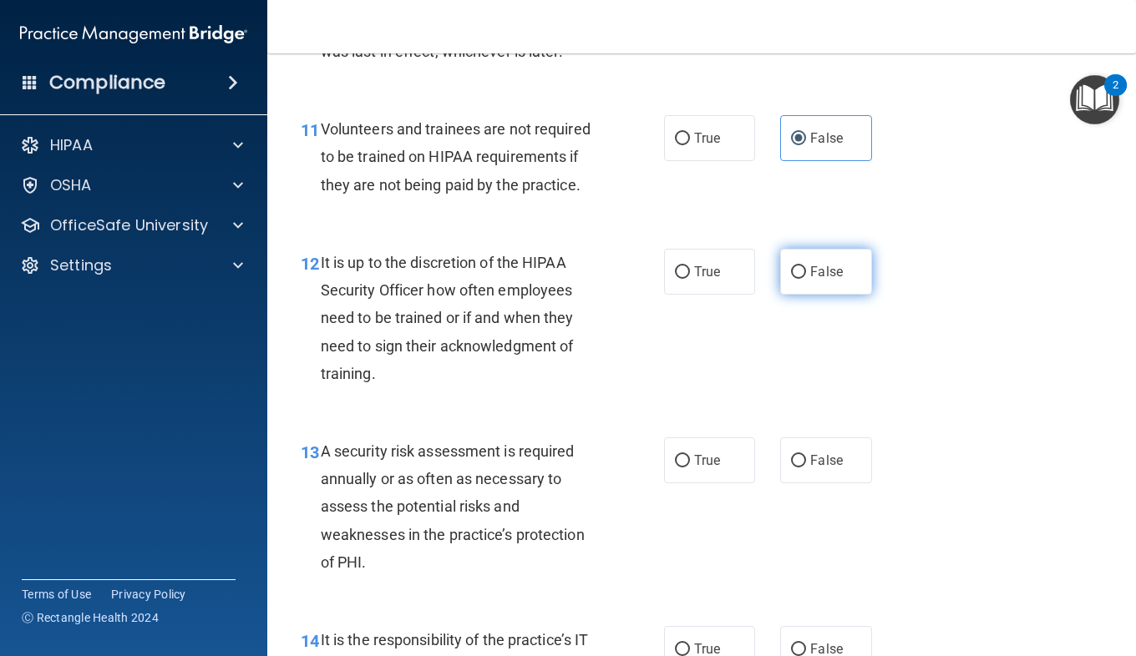
click at [810, 280] on span "False" at bounding box center [826, 272] width 33 height 16
click at [806, 279] on input "False" at bounding box center [798, 272] width 15 height 13
radio input "true"
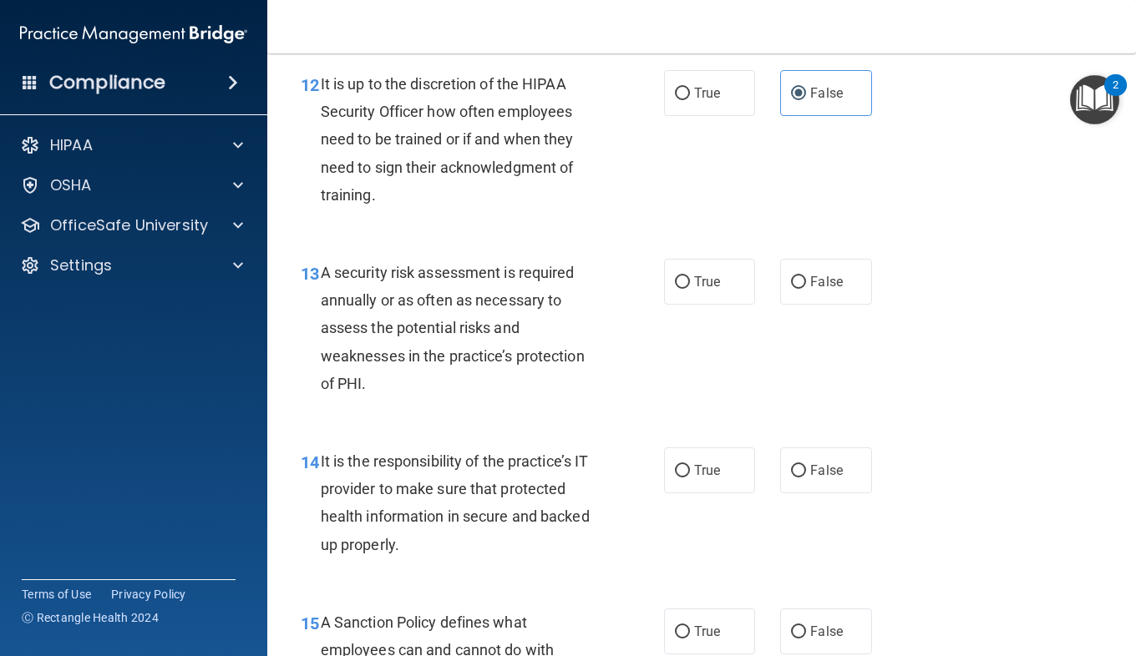
scroll to position [2286, 0]
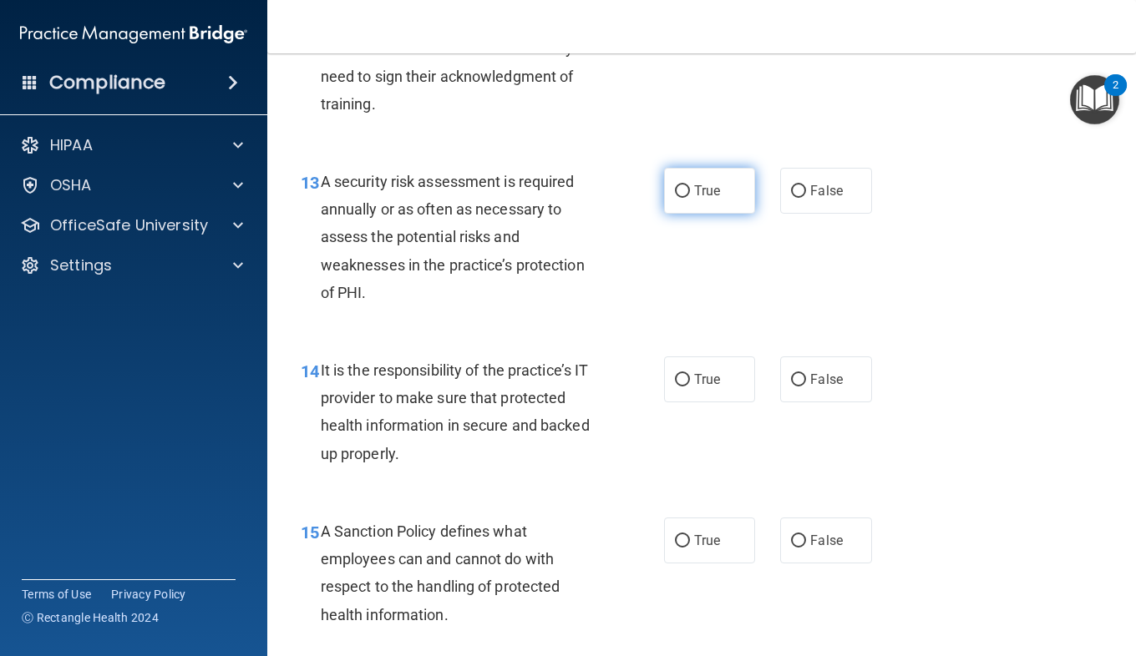
click at [699, 214] on label "True" at bounding box center [709, 191] width 91 height 46
click at [690, 198] on input "True" at bounding box center [682, 191] width 15 height 13
radio input "true"
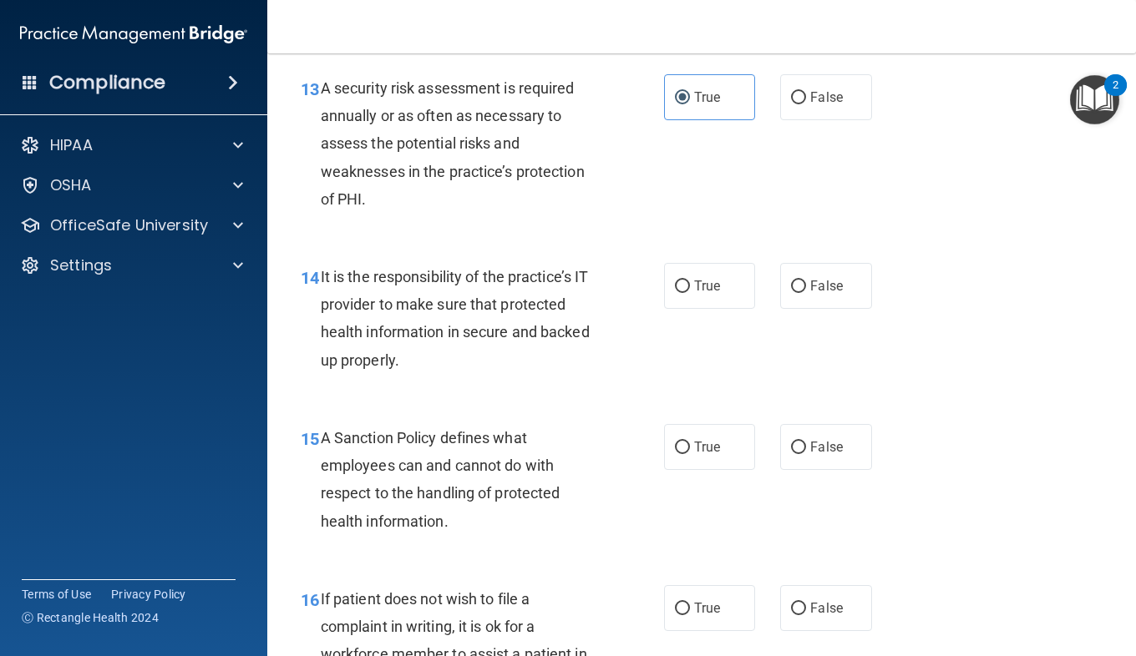
scroll to position [2382, 0]
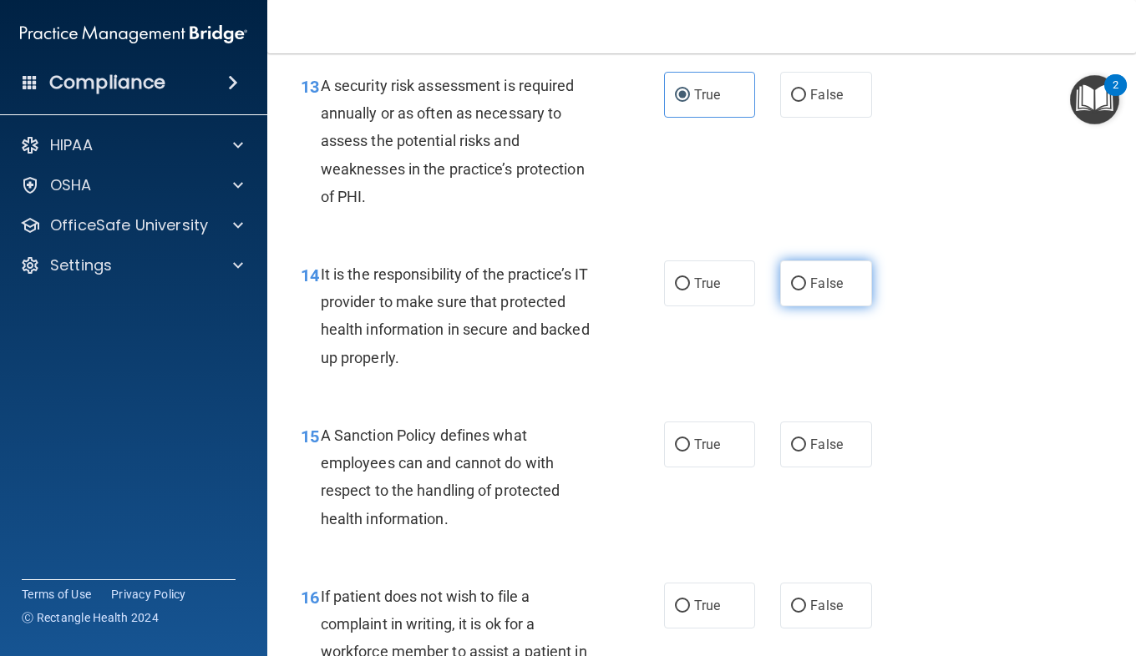
click at [819, 306] on label "False" at bounding box center [825, 284] width 91 height 46
click at [806, 291] on input "False" at bounding box center [798, 284] width 15 height 13
radio input "true"
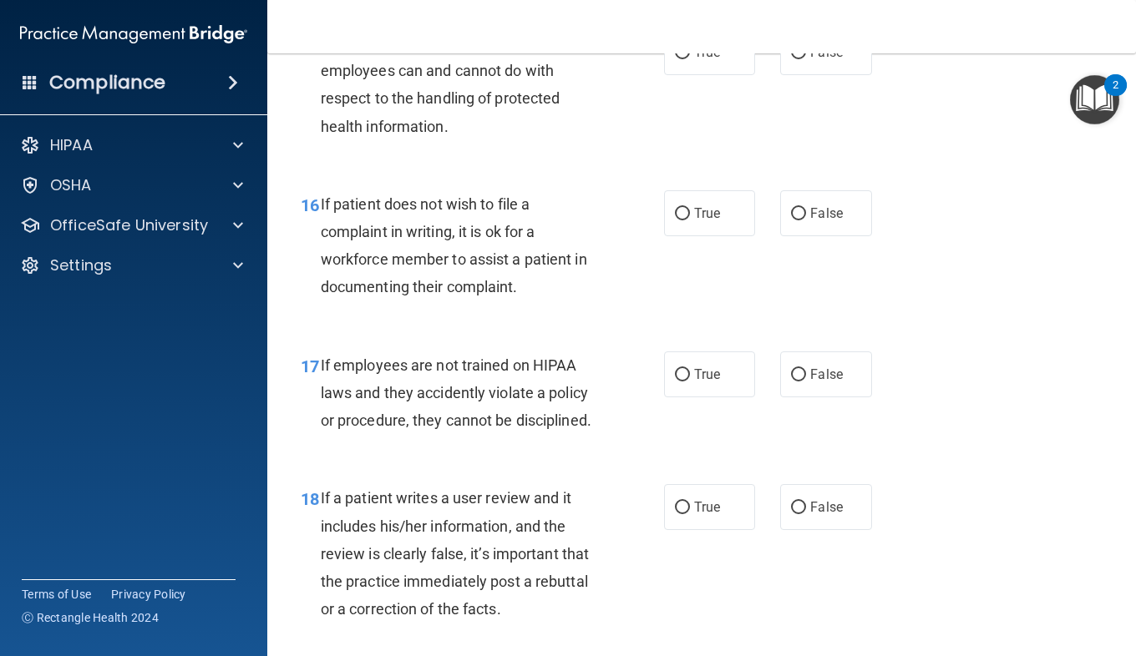
scroll to position [2777, 0]
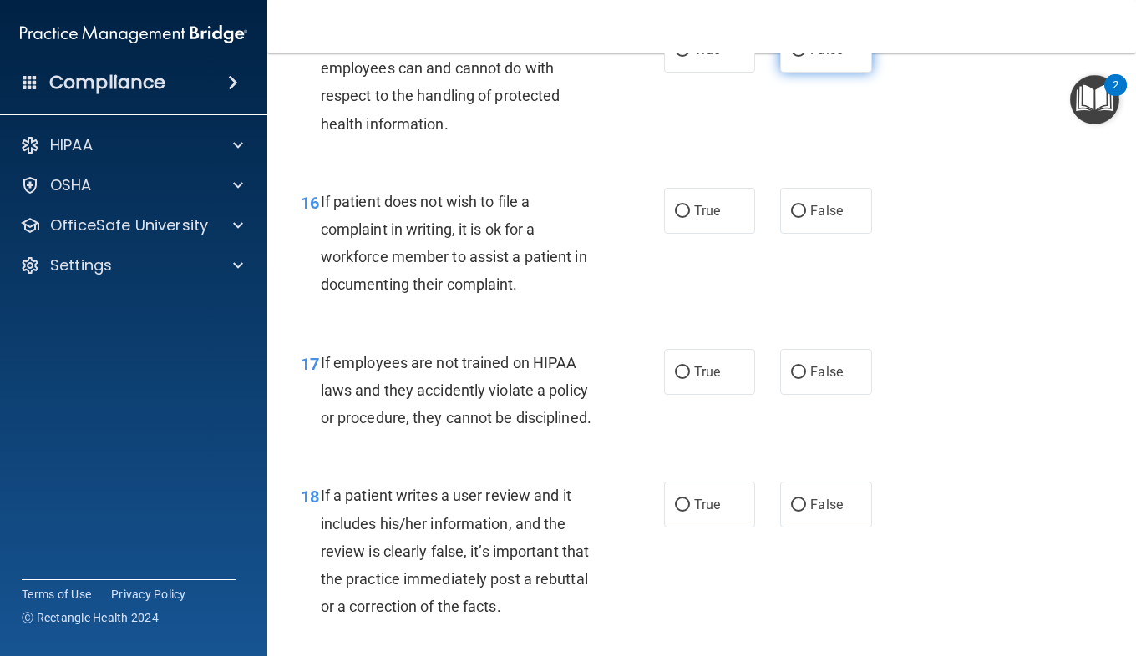
click at [815, 58] on span "False" at bounding box center [826, 50] width 33 height 16
click at [806, 57] on input "False" at bounding box center [798, 50] width 15 height 13
radio input "true"
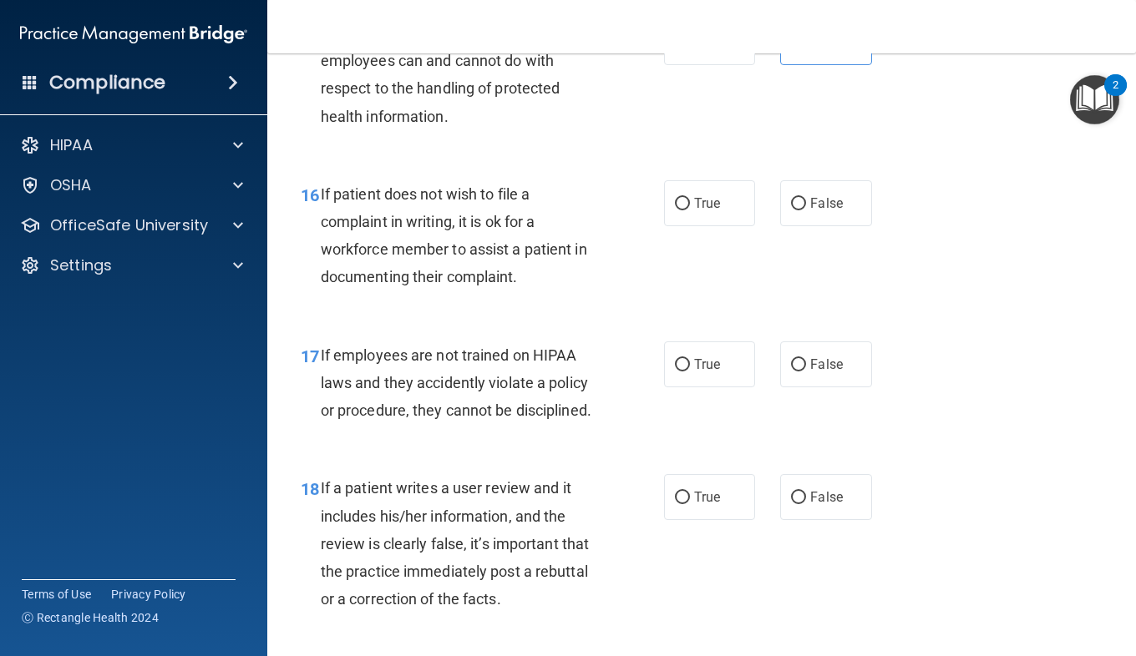
scroll to position [2786, 0]
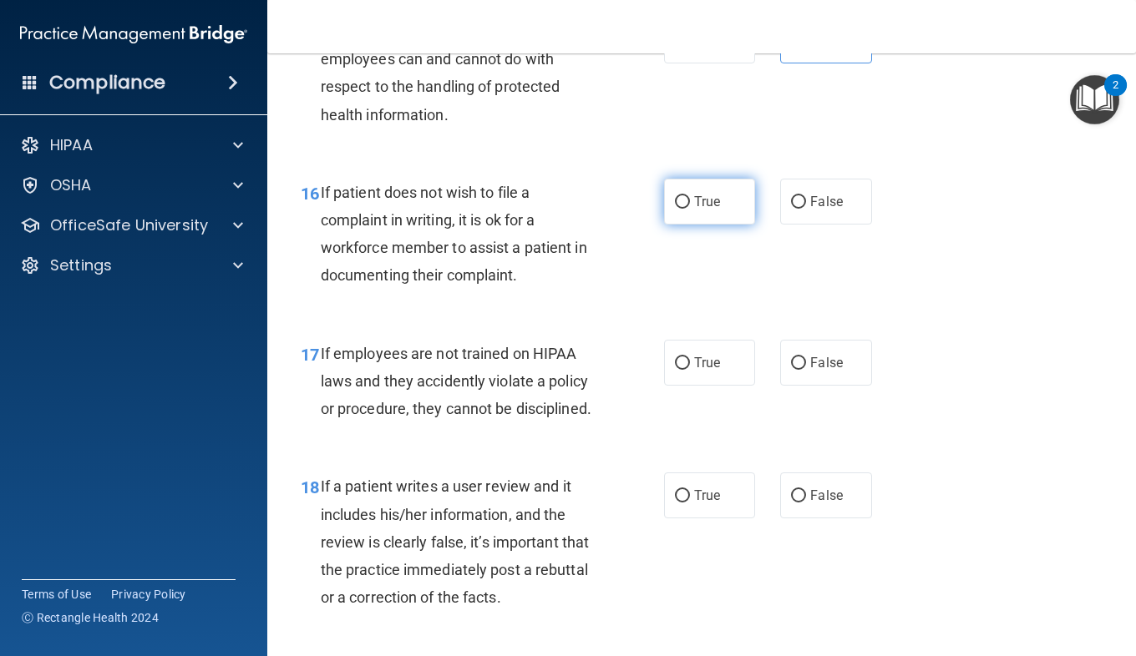
click at [694, 210] on span "True" at bounding box center [707, 202] width 26 height 16
click at [689, 209] on input "True" at bounding box center [682, 202] width 15 height 13
radio input "true"
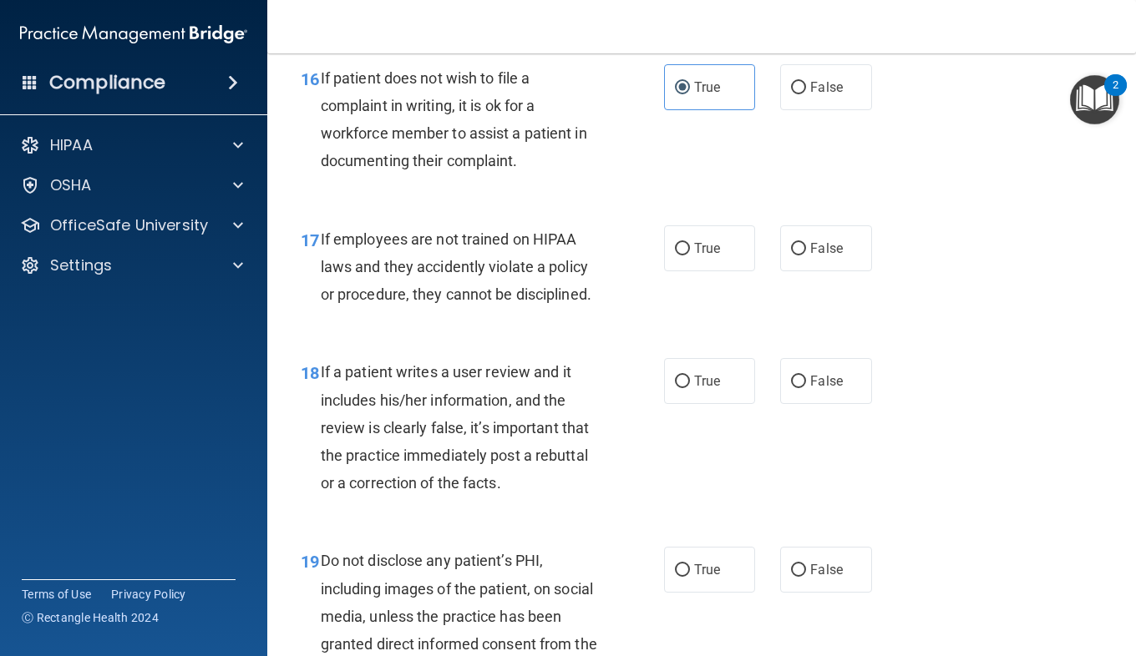
scroll to position [2902, 0]
click at [799, 270] on label "False" at bounding box center [825, 247] width 91 height 46
click at [799, 254] on input "False" at bounding box center [798, 247] width 15 height 13
radio input "true"
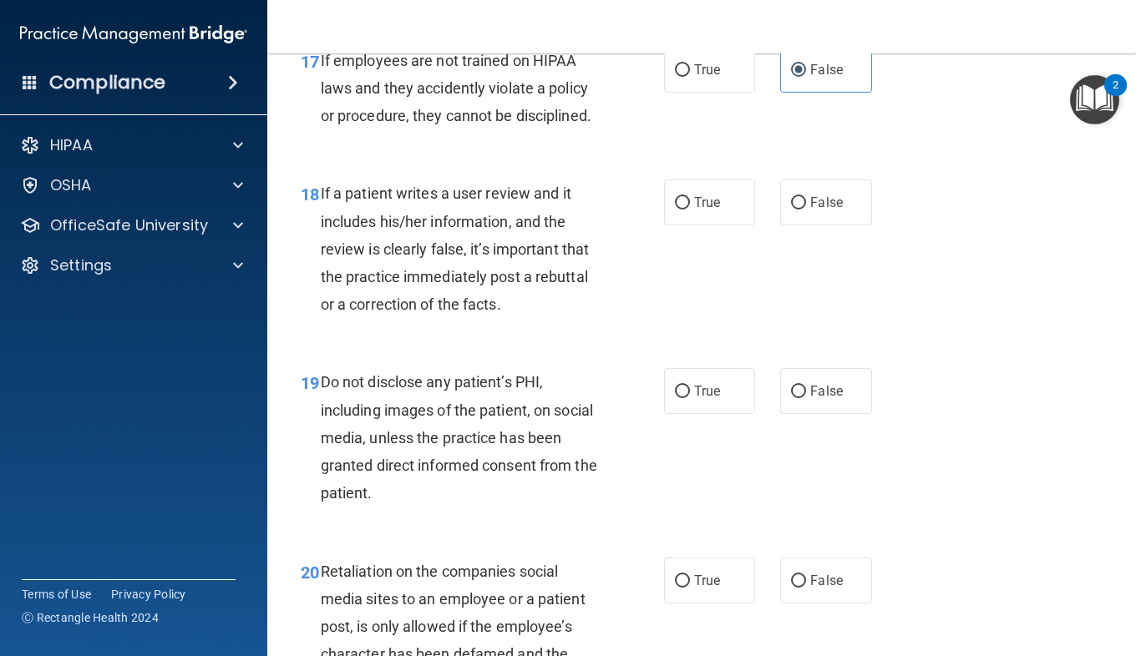
scroll to position [3081, 0]
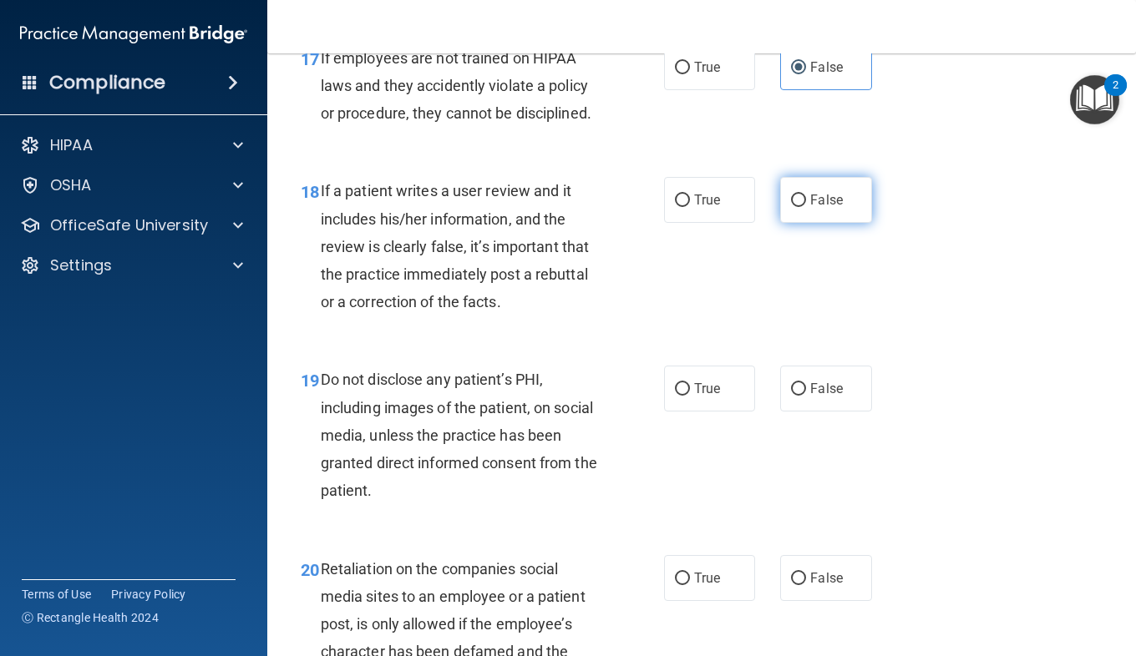
click at [824, 208] on span "False" at bounding box center [826, 200] width 33 height 16
click at [806, 207] on input "False" at bounding box center [798, 201] width 15 height 13
radio input "true"
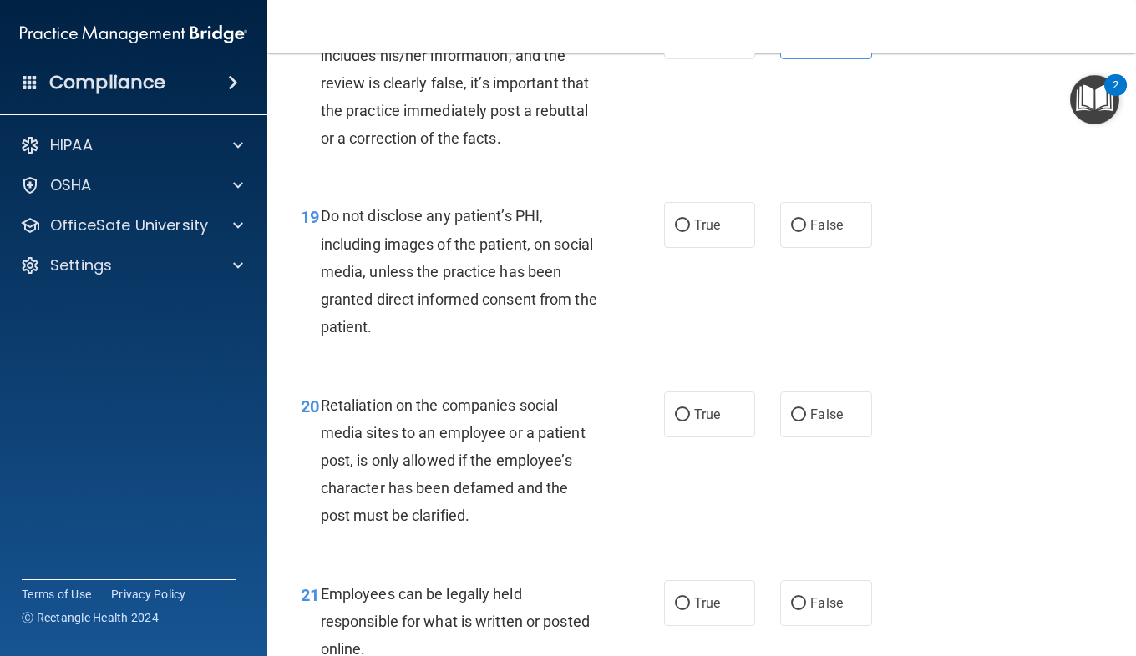
scroll to position [3246, 0]
click at [722, 247] on label "True" at bounding box center [709, 224] width 91 height 46
click at [690, 231] on input "True" at bounding box center [682, 225] width 15 height 13
radio input "true"
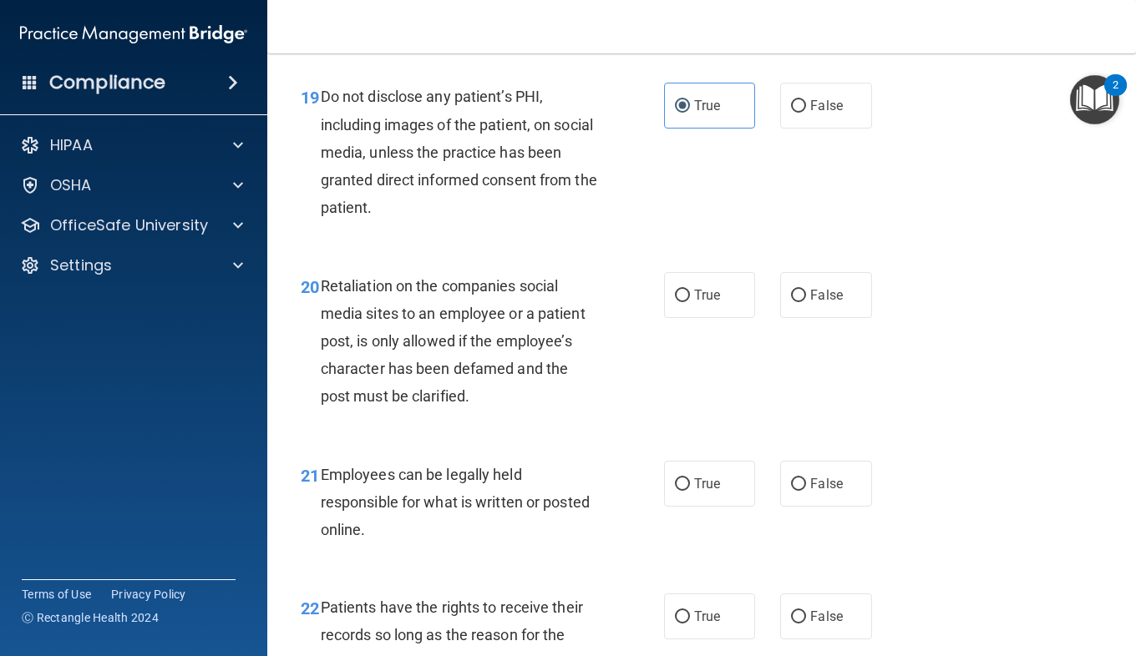
scroll to position [3365, 0]
click at [494, 406] on div "Retaliation on the companies social media sites to an employee or a patient pos…" at bounding box center [466, 340] width 291 height 139
click at [800, 317] on label "False" at bounding box center [825, 294] width 91 height 46
click at [800, 301] on input "False" at bounding box center [798, 295] width 15 height 13
radio input "true"
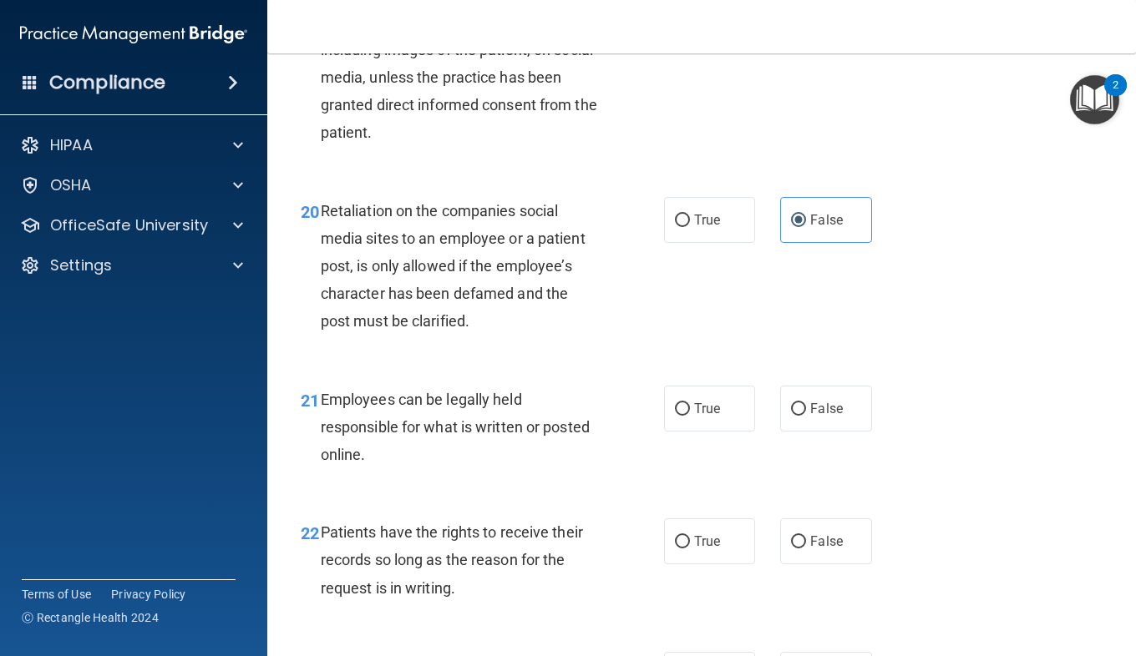
scroll to position [3486, 0]
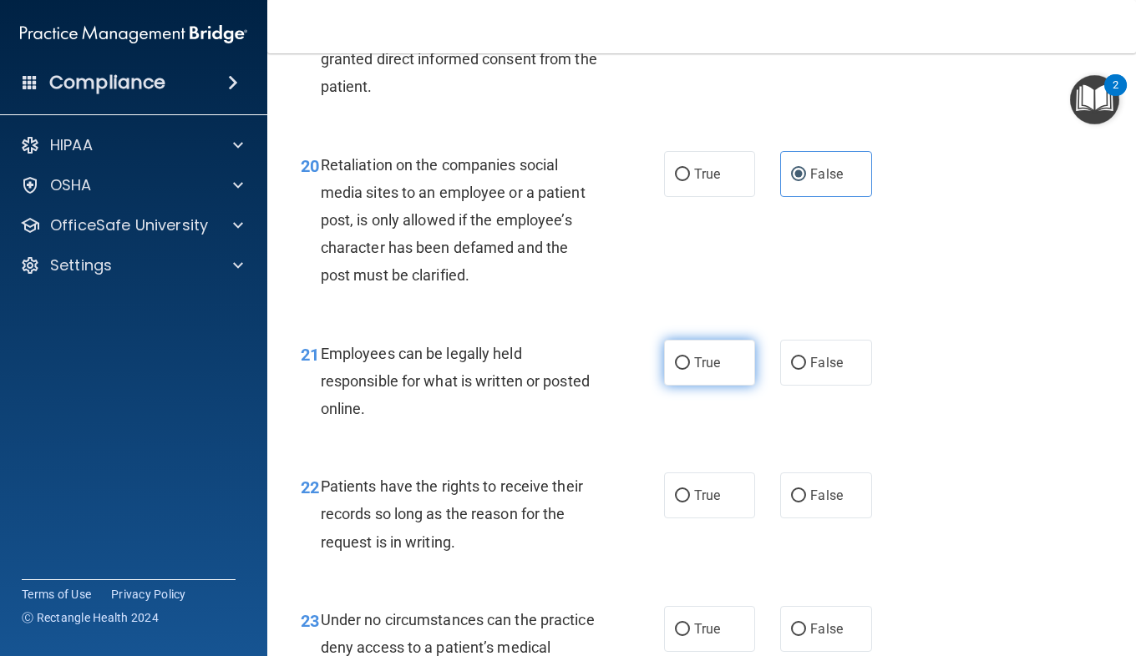
click at [694, 371] on span "True" at bounding box center [707, 363] width 26 height 16
click at [688, 370] on input "True" at bounding box center [682, 363] width 15 height 13
radio input "true"
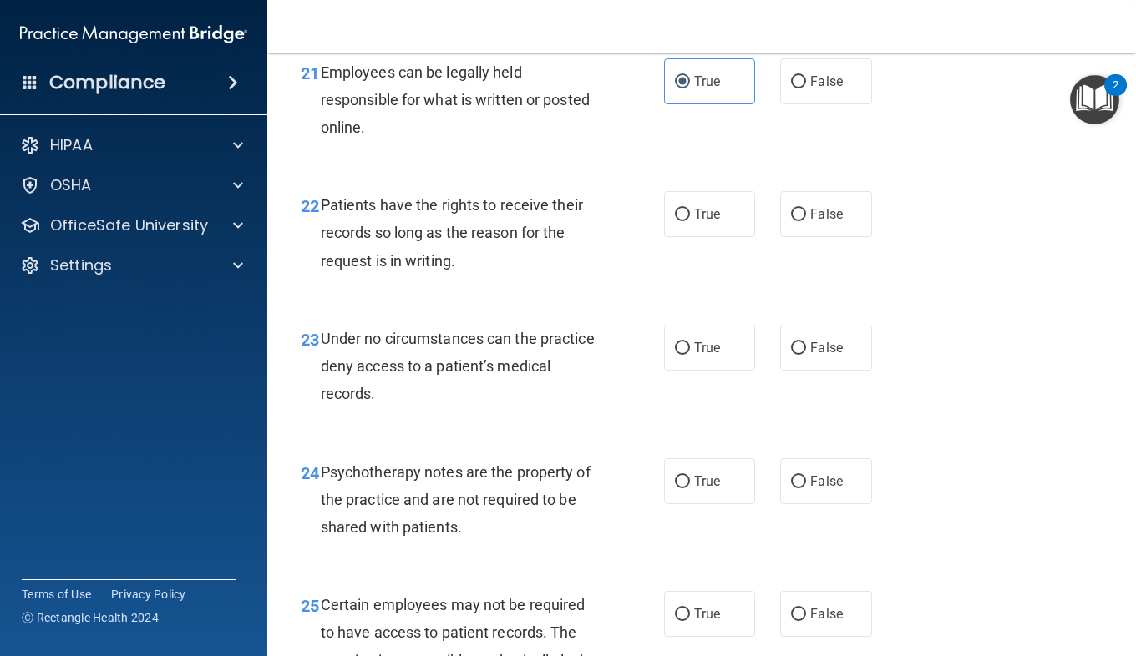
scroll to position [3768, 0]
click at [792, 88] on input "False" at bounding box center [798, 81] width 15 height 13
radio input "true"
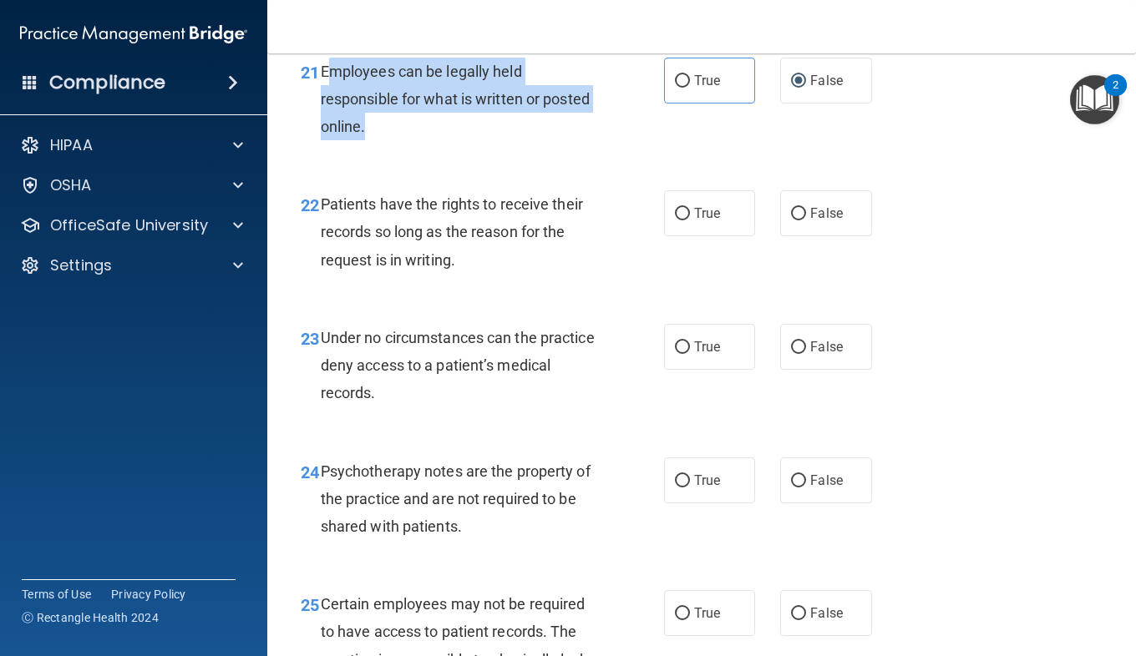
drag, startPoint x: 371, startPoint y: 203, endPoint x: 325, endPoint y: 153, distance: 68.0
click at [325, 141] on div "Employees can be legally held responsible for what is written or posted online." at bounding box center [466, 100] width 291 height 84
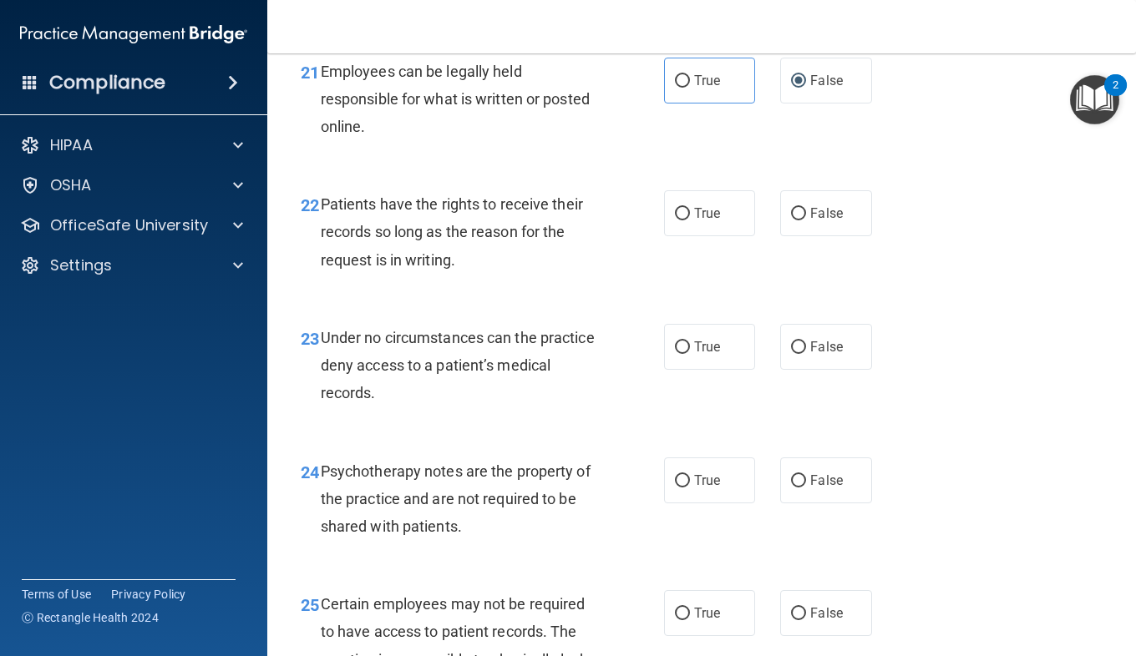
click at [520, 303] on div "22 Patients have the rights to receive their records so long as the reason for …" at bounding box center [701, 237] width 827 height 134
click at [705, 104] on label "True" at bounding box center [709, 81] width 91 height 46
click at [690, 88] on input "True" at bounding box center [682, 81] width 15 height 13
radio input "true"
radio input "false"
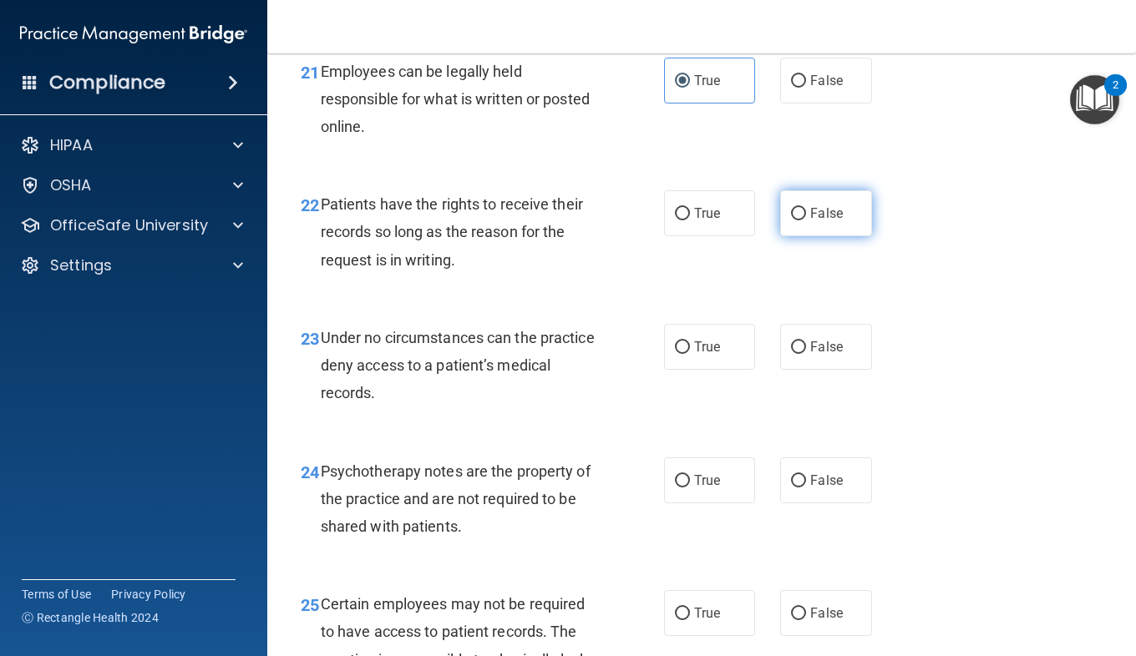
click at [810, 221] on span "False" at bounding box center [826, 213] width 33 height 16
click at [805, 220] on input "False" at bounding box center [798, 214] width 15 height 13
radio input "true"
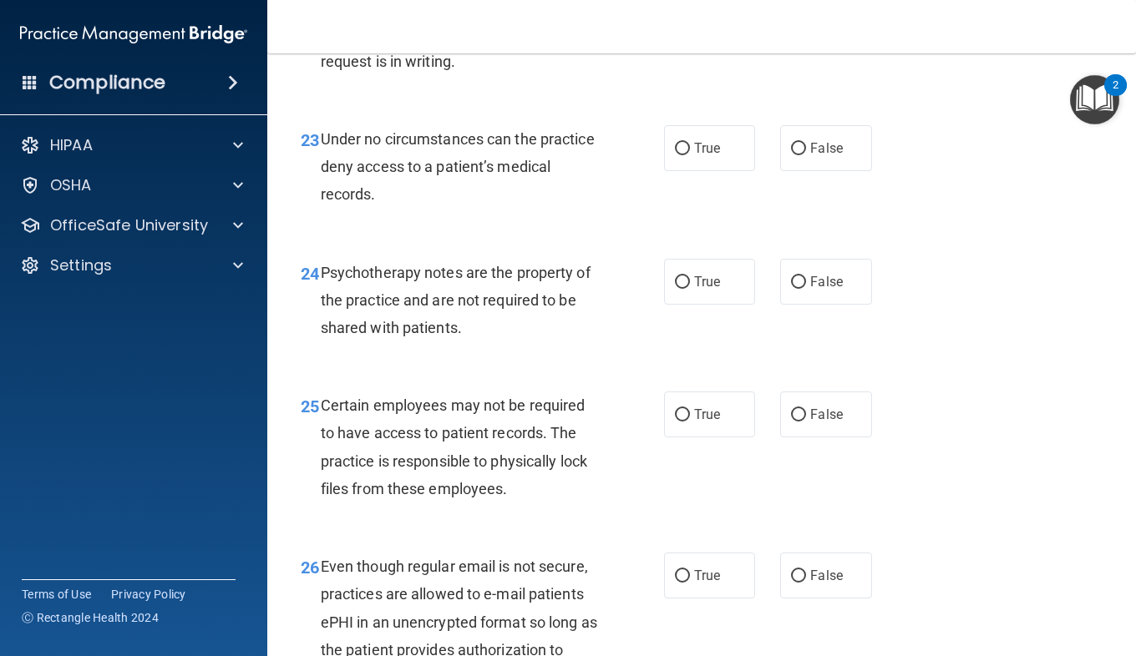
scroll to position [3981, 0]
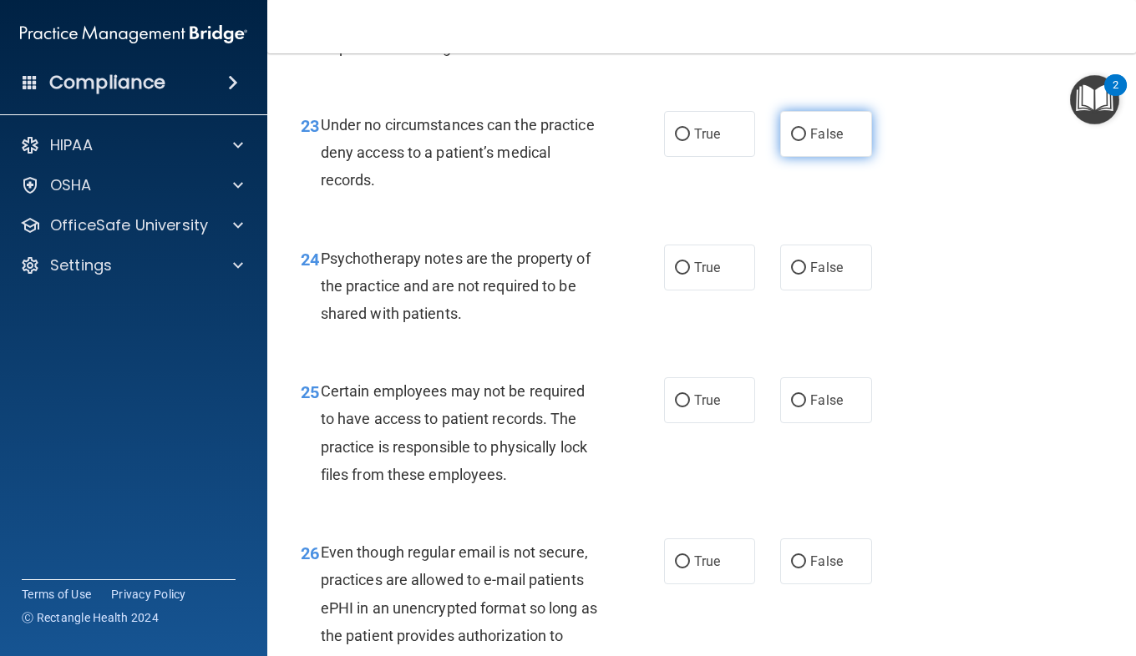
click at [833, 157] on label "False" at bounding box center [825, 134] width 91 height 46
click at [806, 141] on input "False" at bounding box center [798, 135] width 15 height 13
radio input "true"
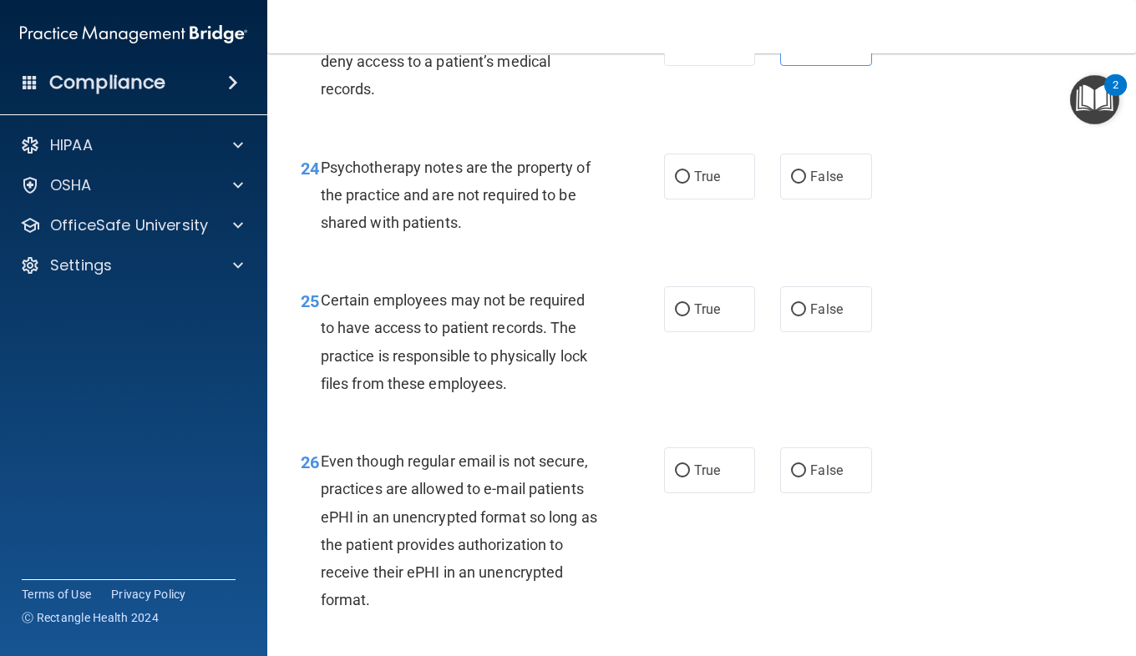
scroll to position [4079, 0]
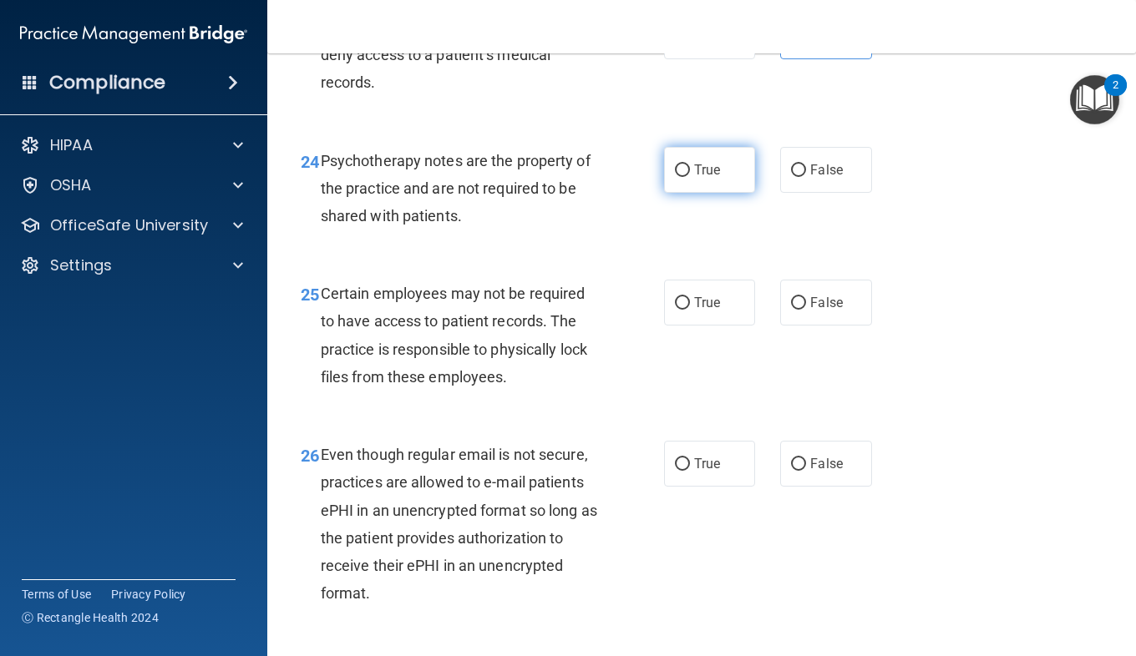
click at [680, 177] on input "True" at bounding box center [682, 171] width 15 height 13
radio input "true"
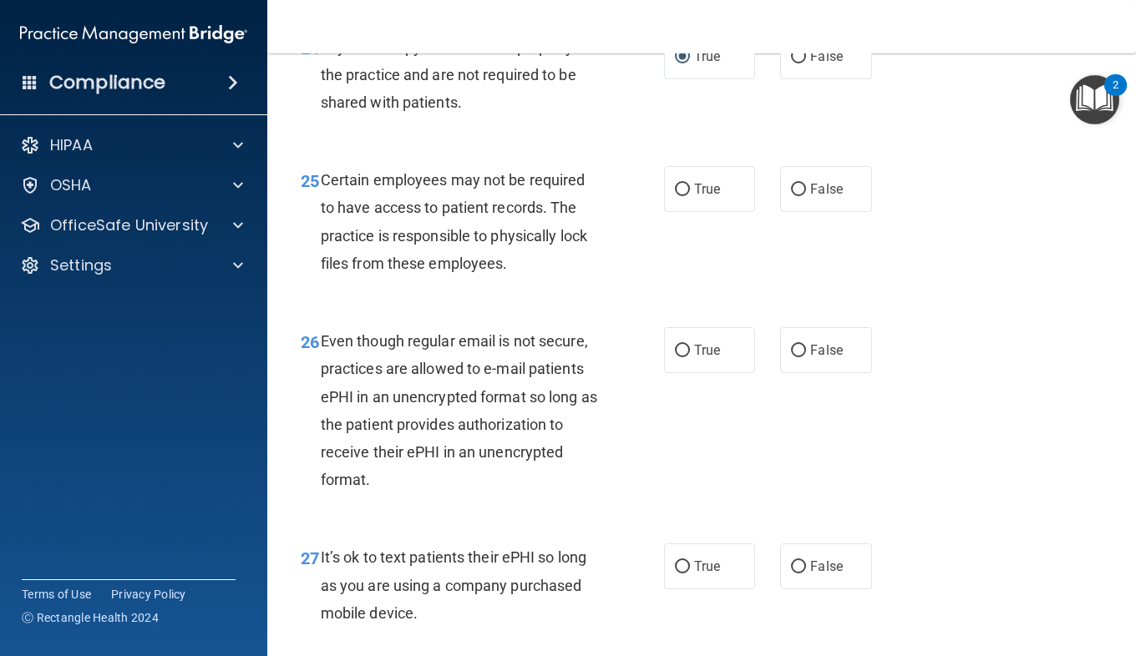
scroll to position [4193, 0]
click at [696, 211] on label "True" at bounding box center [709, 188] width 91 height 46
click at [690, 195] on input "True" at bounding box center [682, 189] width 15 height 13
radio input "true"
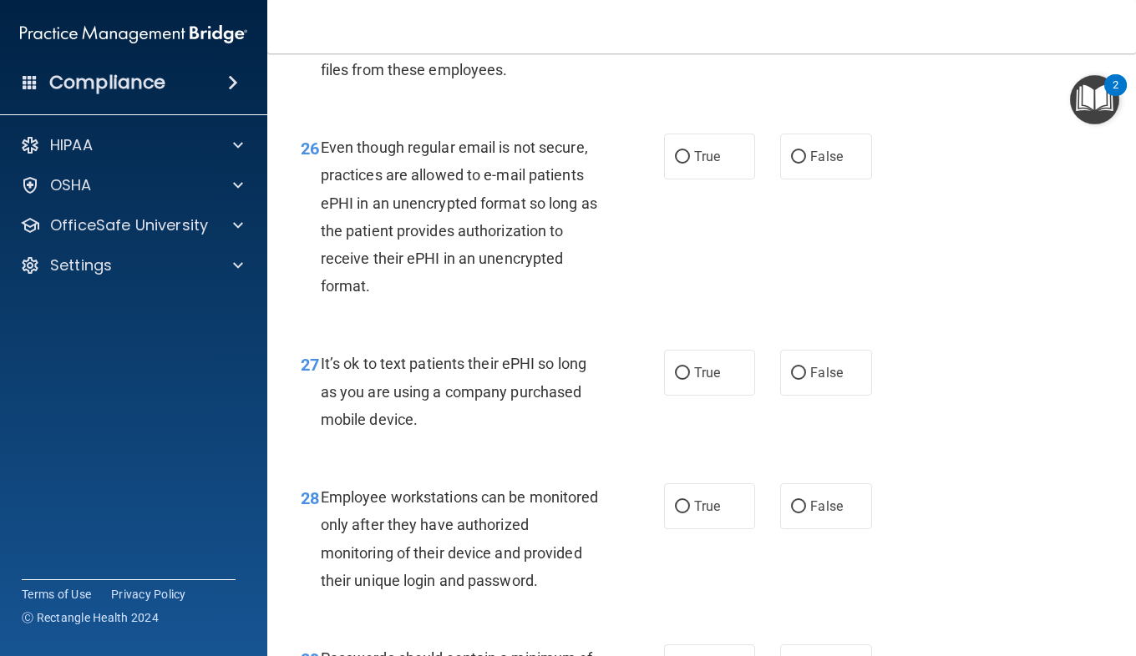
scroll to position [4387, 0]
click at [684, 179] on label "True" at bounding box center [709, 156] width 91 height 46
click at [684, 163] on input "True" at bounding box center [682, 156] width 15 height 13
radio input "true"
click at [821, 395] on label "False" at bounding box center [825, 372] width 91 height 46
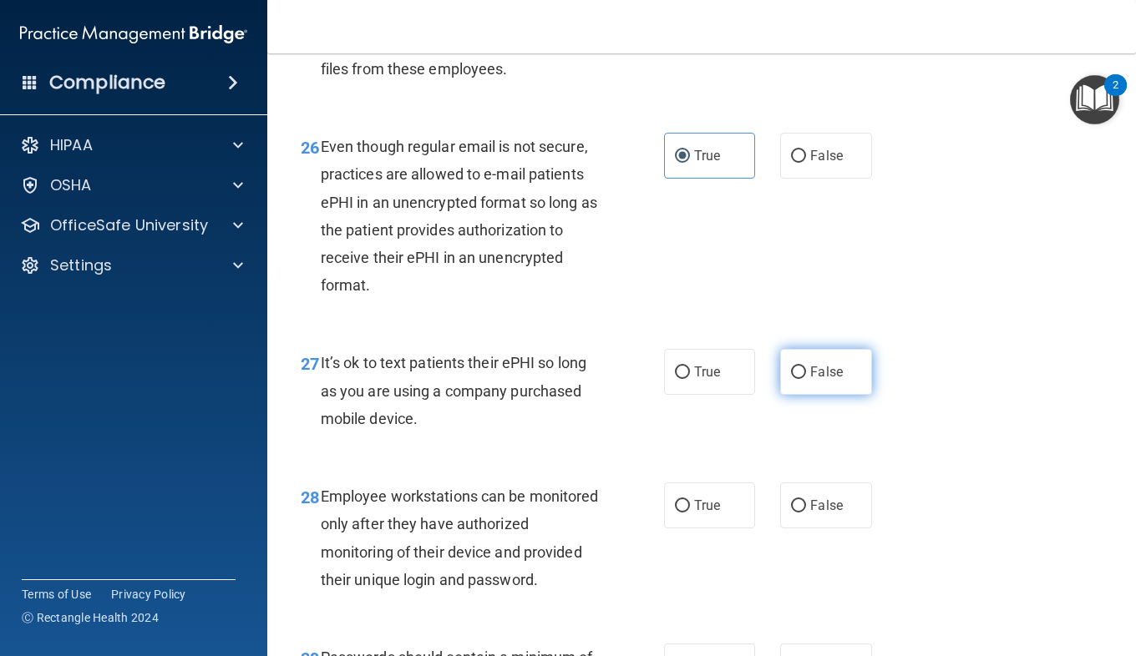
click at [806, 379] on input "False" at bounding box center [798, 373] width 15 height 13
radio input "true"
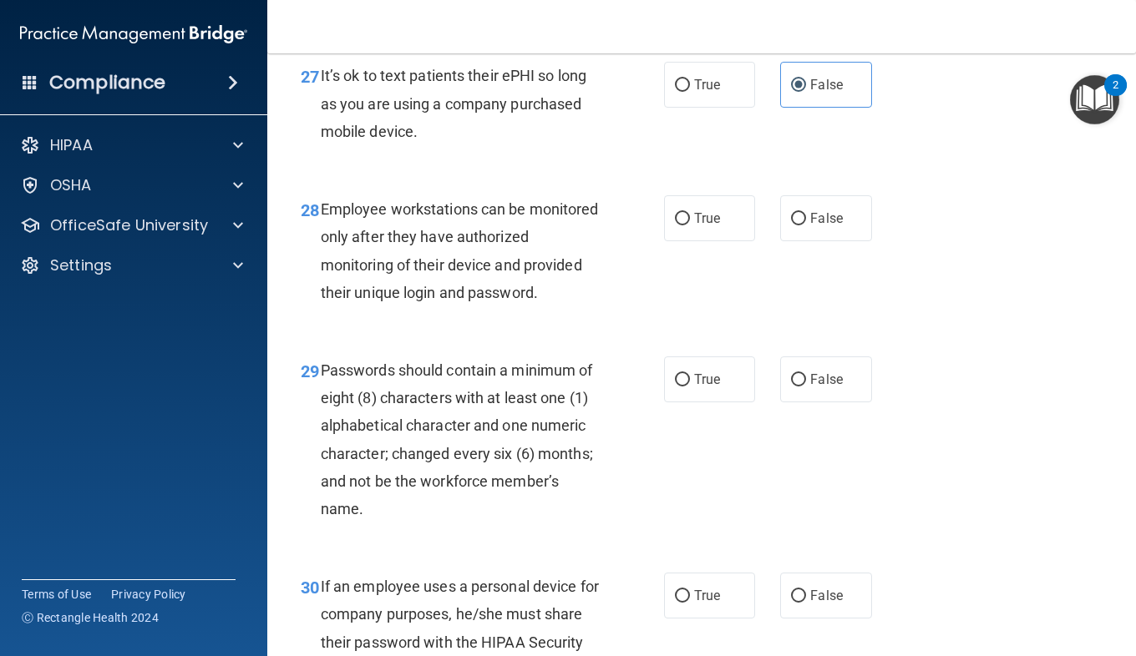
scroll to position [4680, 0]
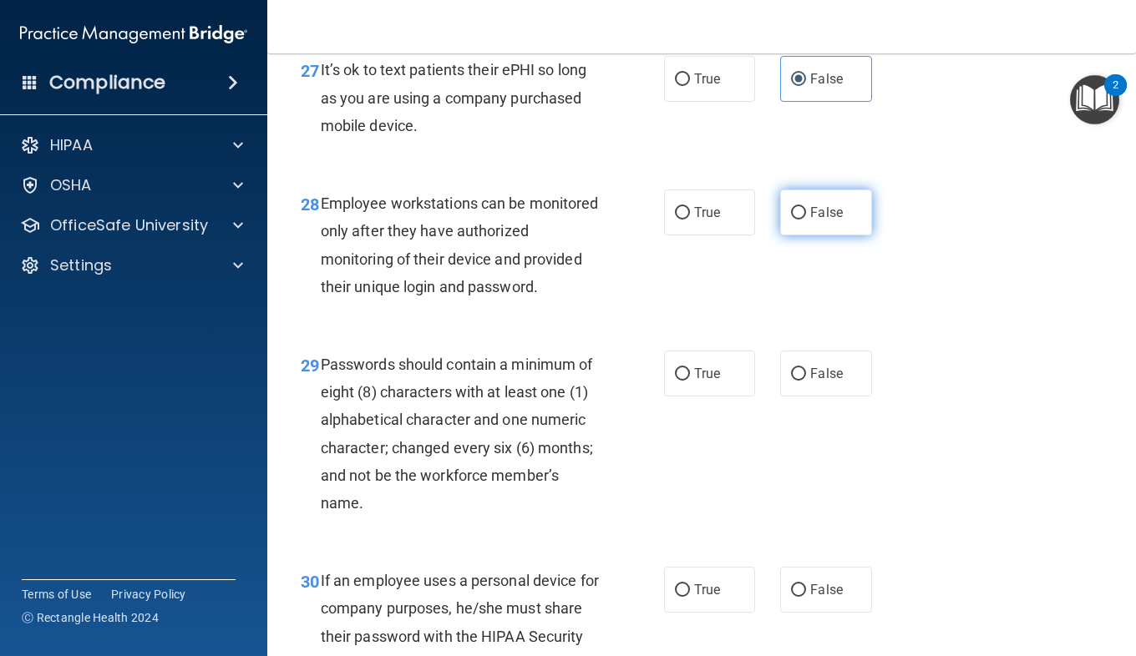
click at [813, 220] on span "False" at bounding box center [826, 213] width 33 height 16
click at [806, 220] on input "False" at bounding box center [798, 213] width 15 height 13
radio input "true"
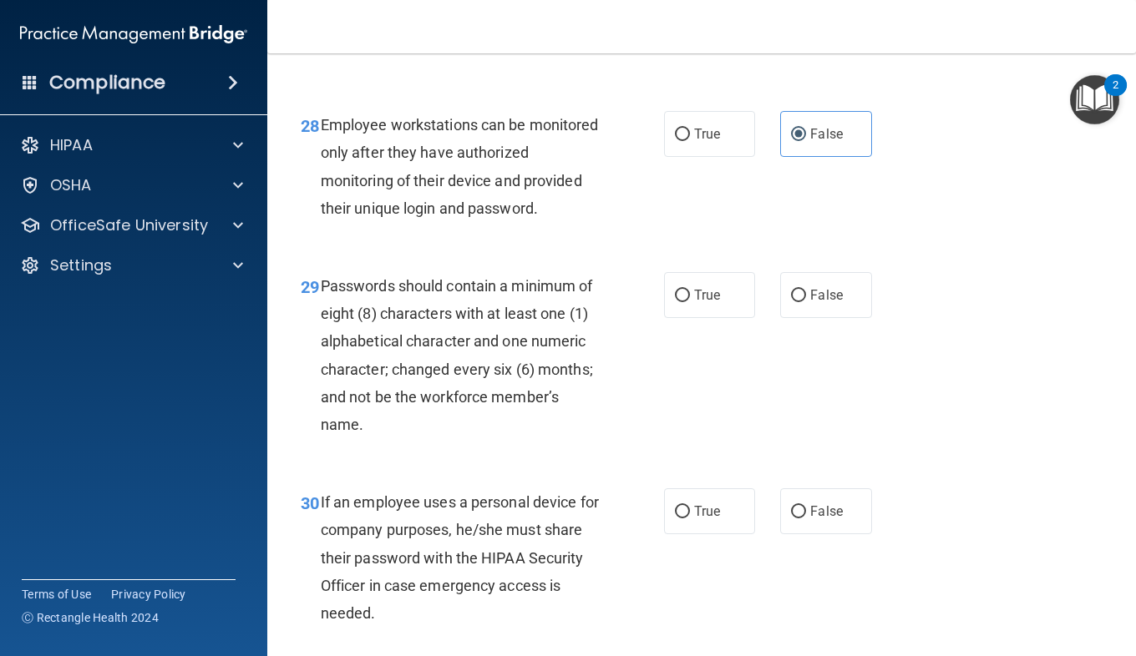
scroll to position [4803, 0]
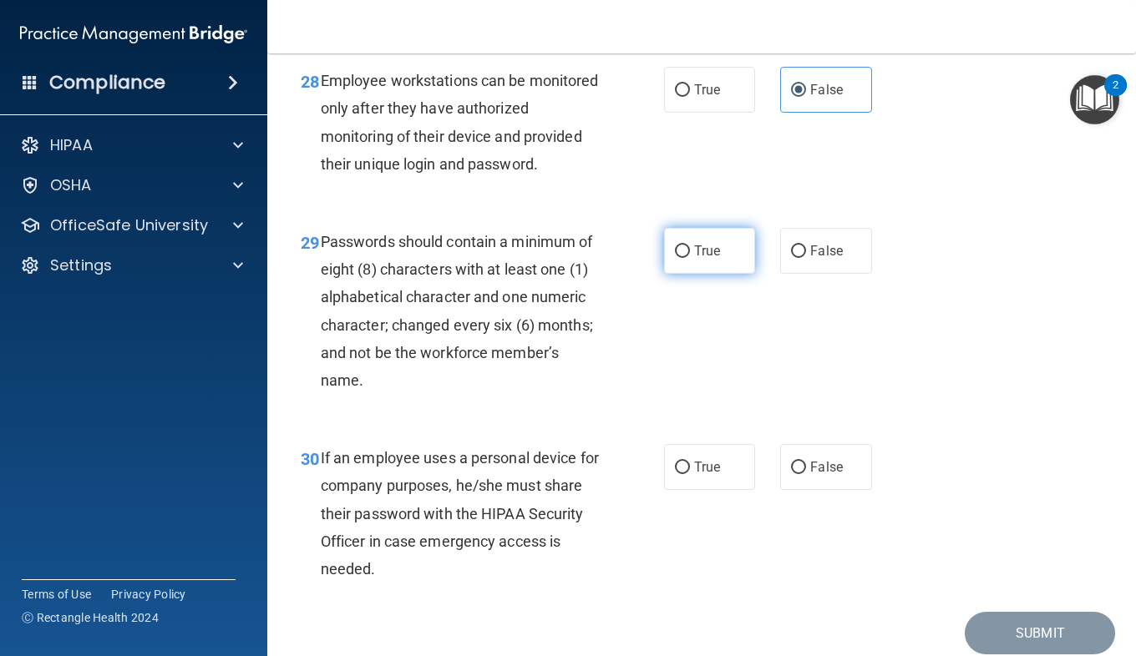
click at [715, 274] on label "True" at bounding box center [709, 251] width 91 height 46
click at [690, 258] on input "True" at bounding box center [682, 252] width 15 height 13
radio input "true"
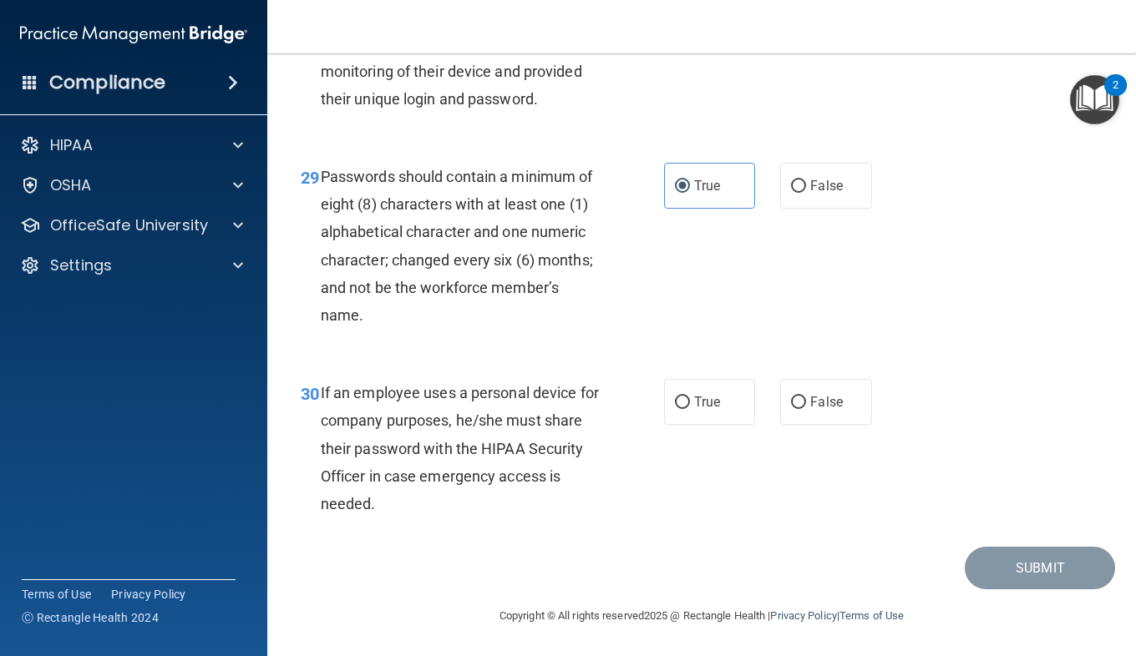
scroll to position [4969, 0]
click at [808, 425] on label "False" at bounding box center [825, 402] width 91 height 46
click at [806, 409] on input "False" at bounding box center [798, 403] width 15 height 13
radio input "true"
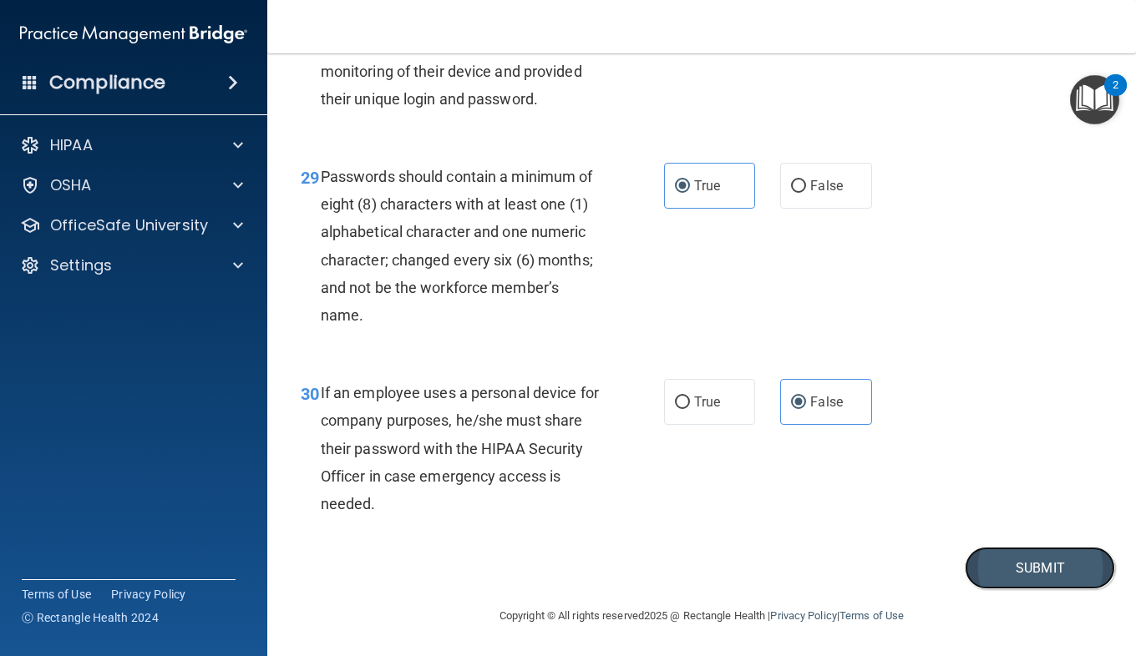
click at [1035, 589] on button "Submit" at bounding box center [1040, 568] width 150 height 43
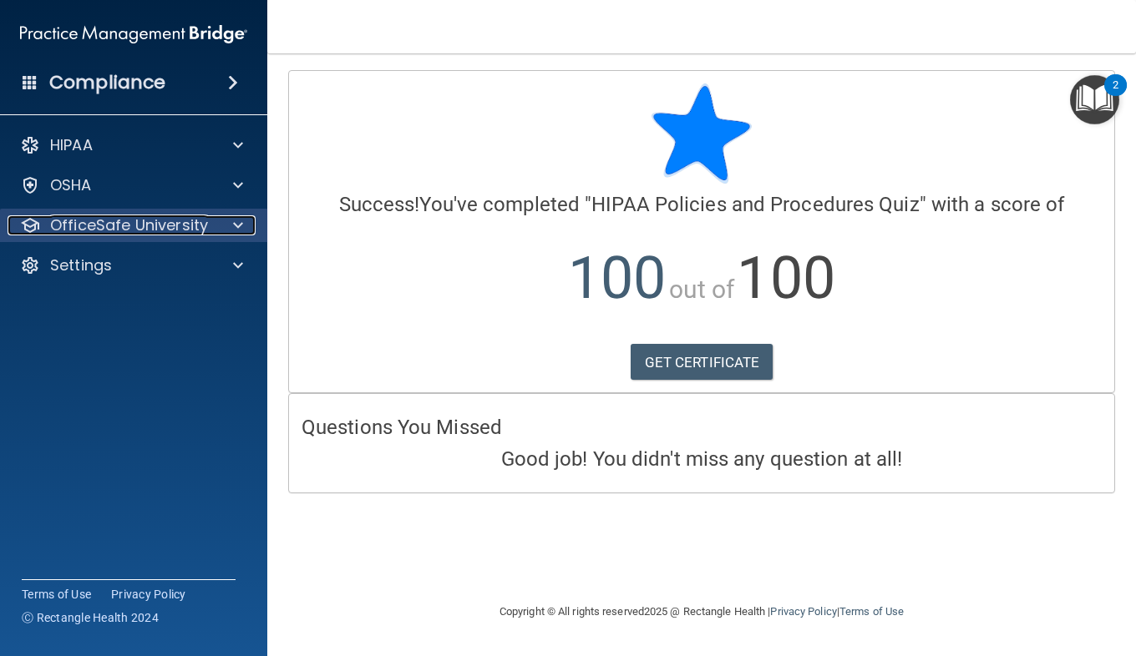
click at [170, 222] on p "OfficeSafe University" at bounding box center [129, 225] width 158 height 20
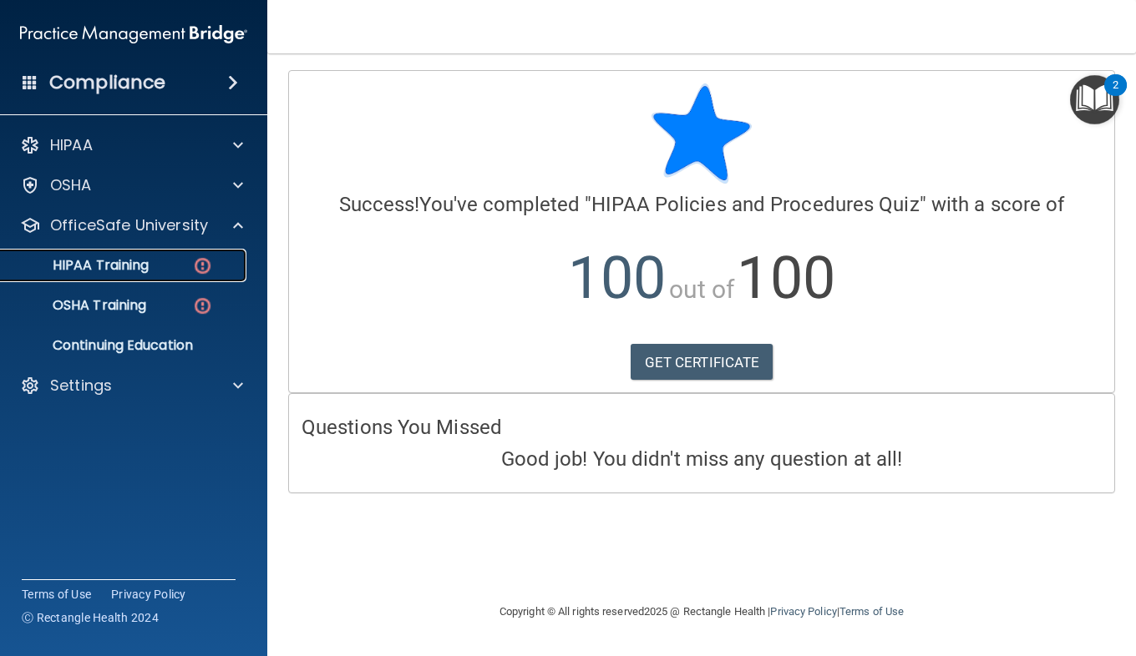
click at [101, 273] on p "HIPAA Training" at bounding box center [80, 265] width 138 height 17
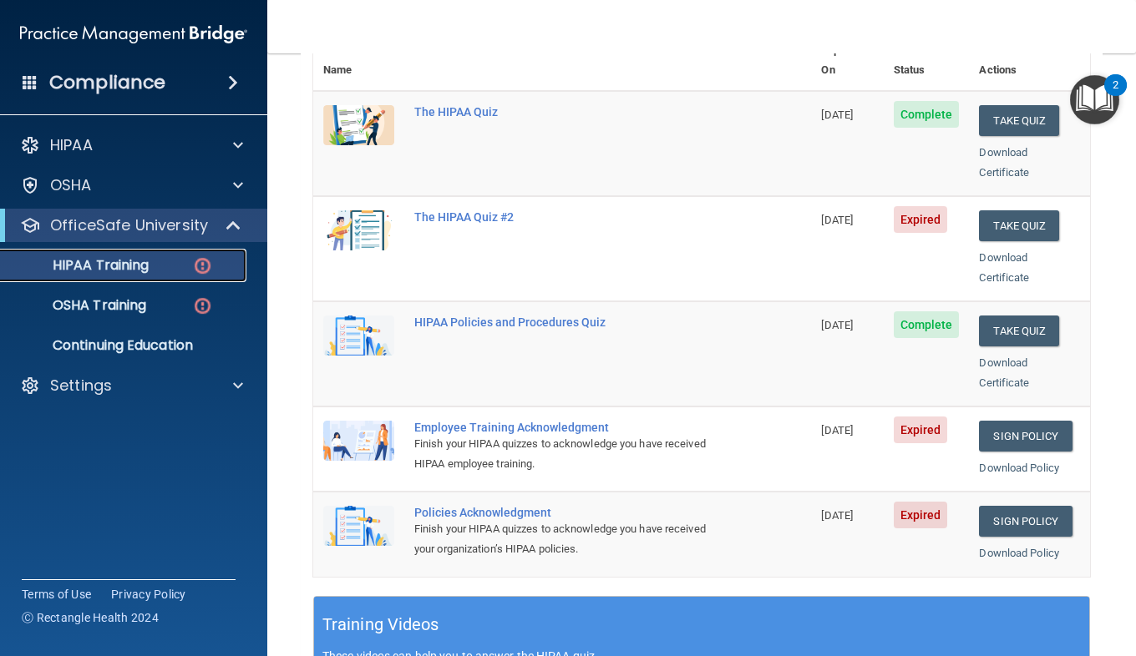
scroll to position [224, 0]
click at [99, 307] on p "OSHA Training" at bounding box center [78, 305] width 135 height 17
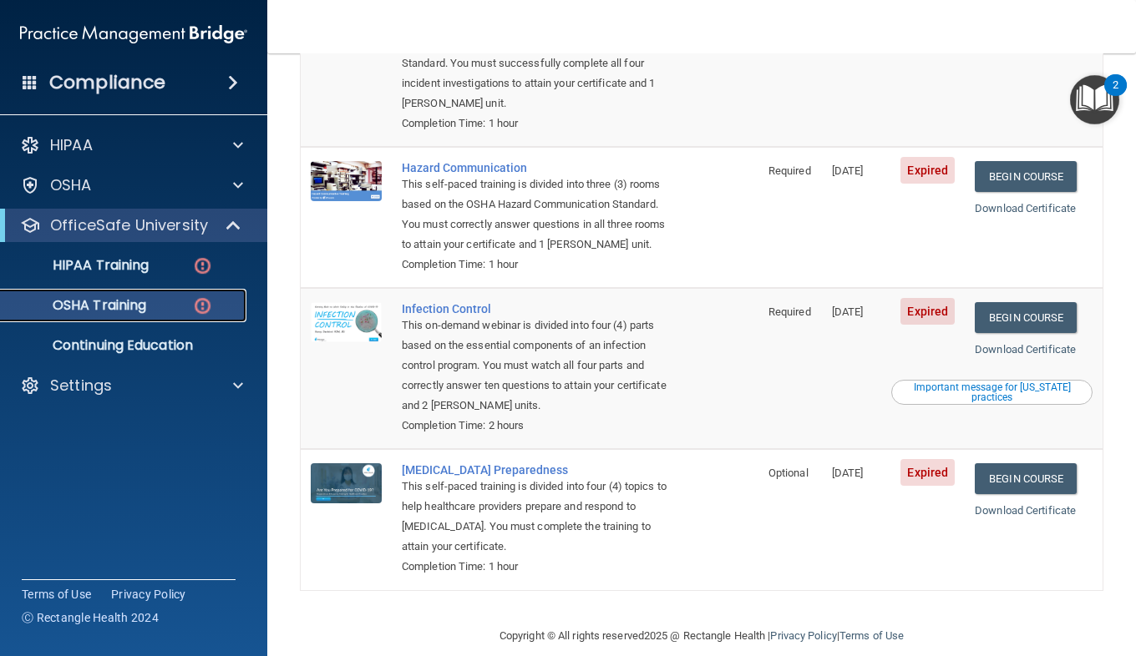
scroll to position [292, 0]
